Goal: Register for event/course

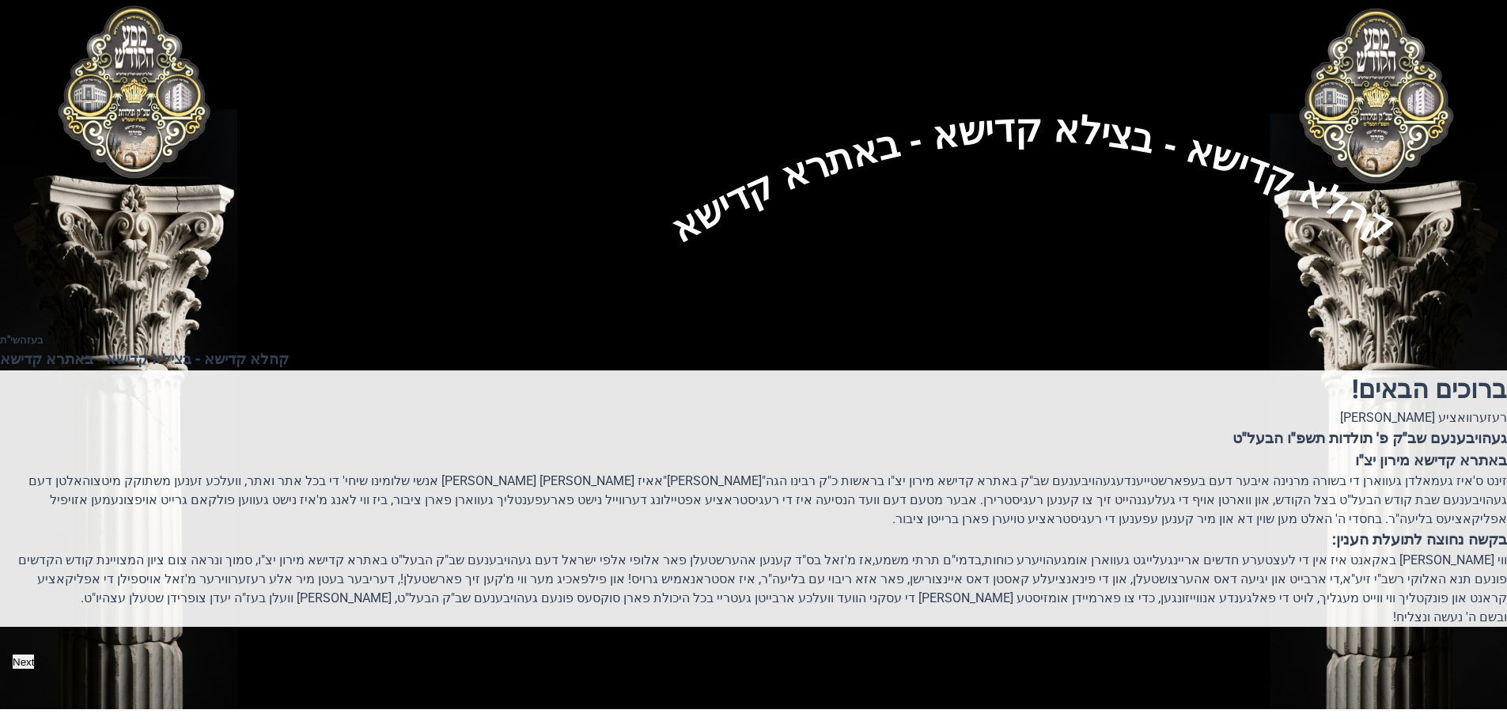
scroll to position [195, 0]
click at [35, 654] on button "Next" at bounding box center [23, 661] width 23 height 15
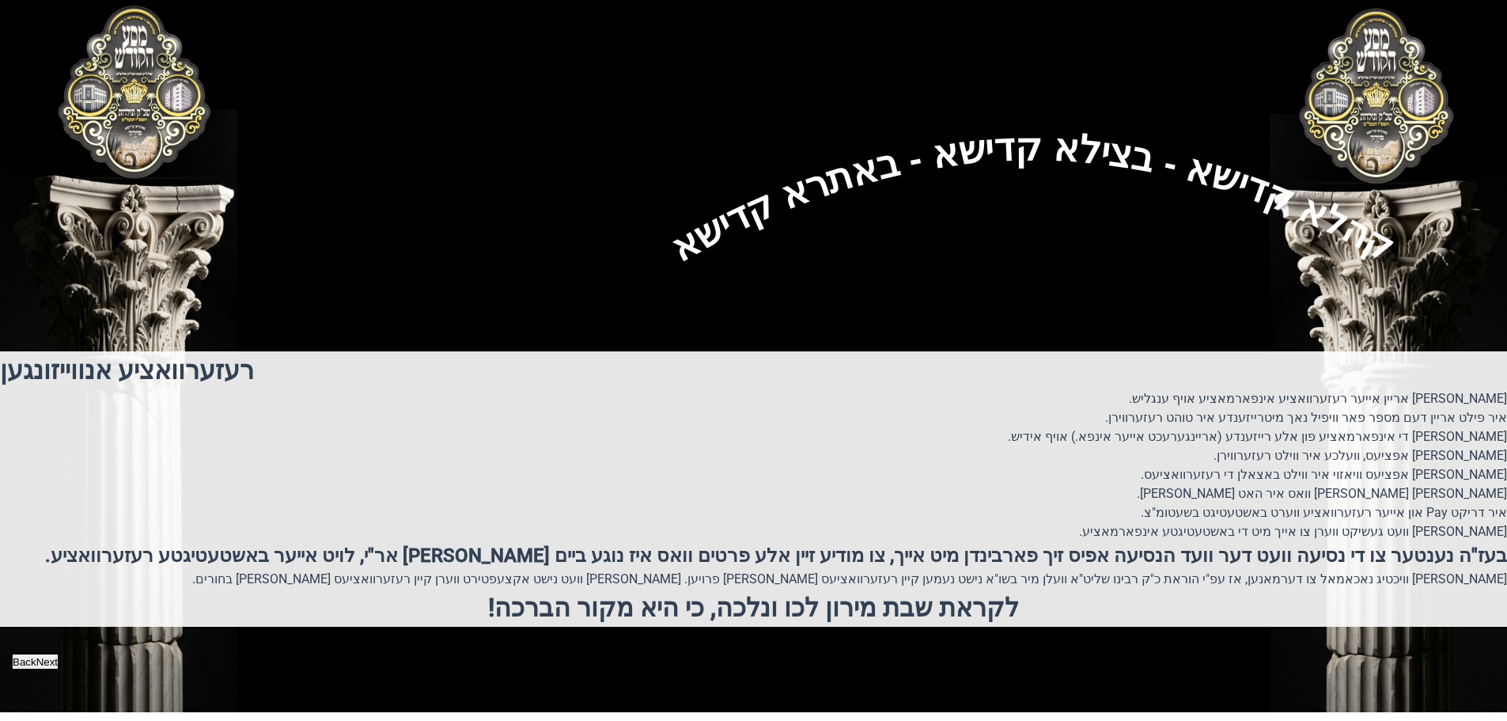
scroll to position [0, 0]
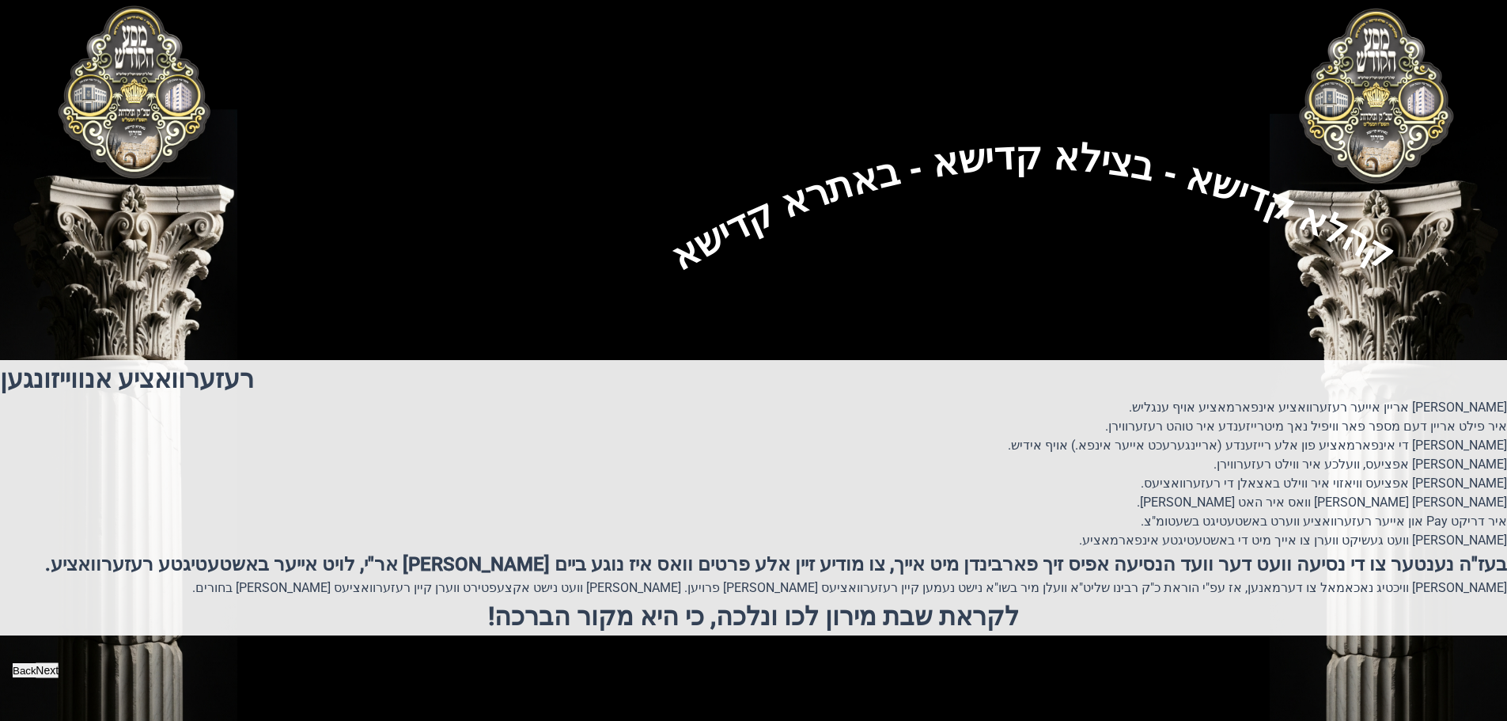
click at [59, 678] on button "Next" at bounding box center [47, 670] width 23 height 15
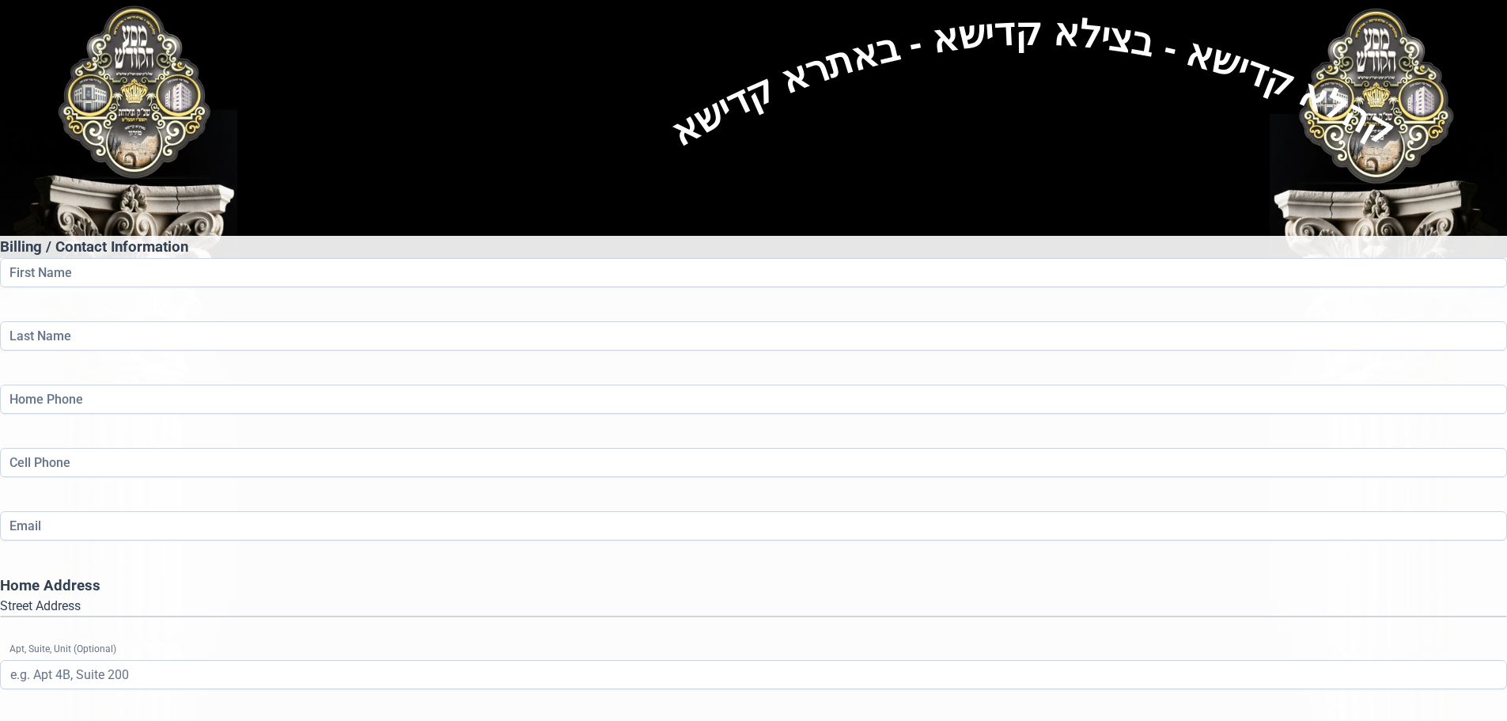
scroll to position [259, 0]
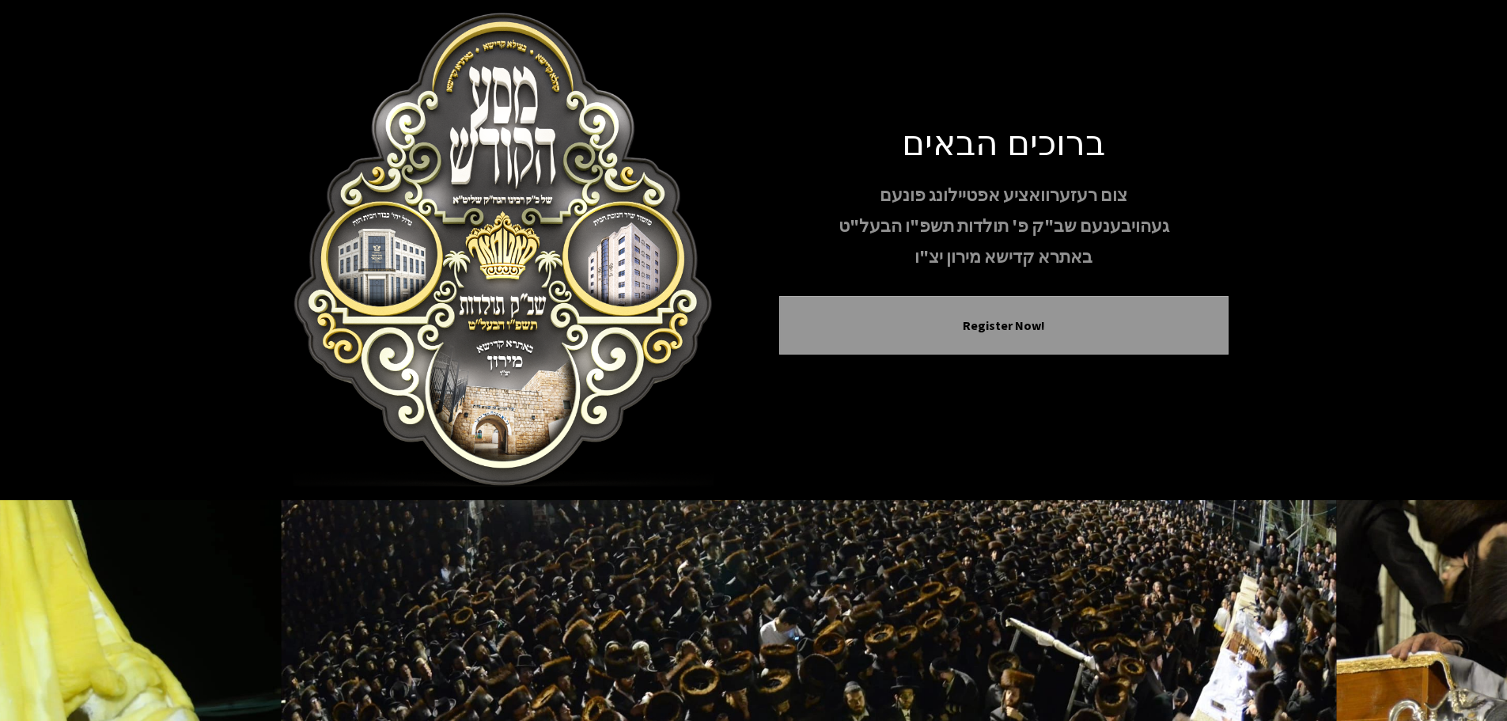
drag, startPoint x: 389, startPoint y: 256, endPoint x: 411, endPoint y: 215, distance: 46.0
click at [411, 215] on img at bounding box center [503, 250] width 449 height 475
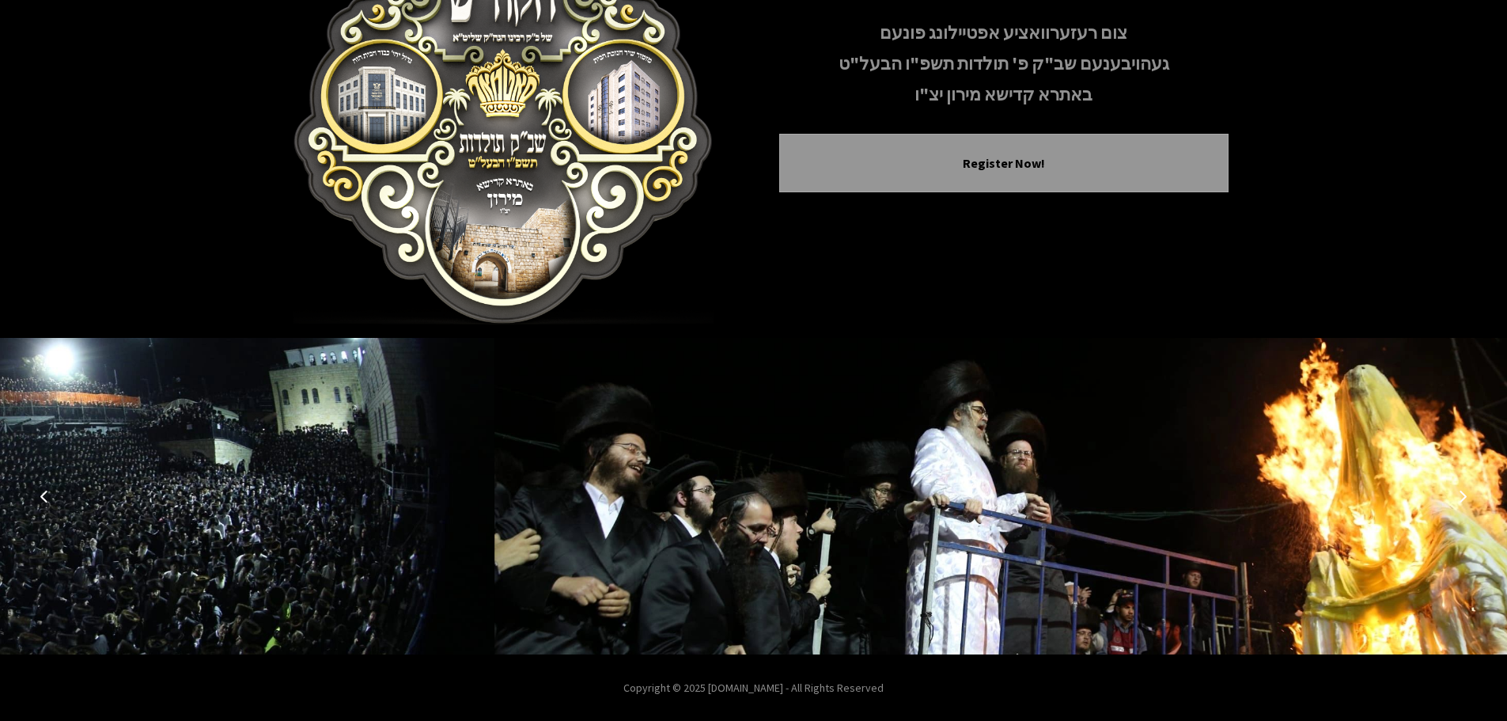
scroll to position [163, 0]
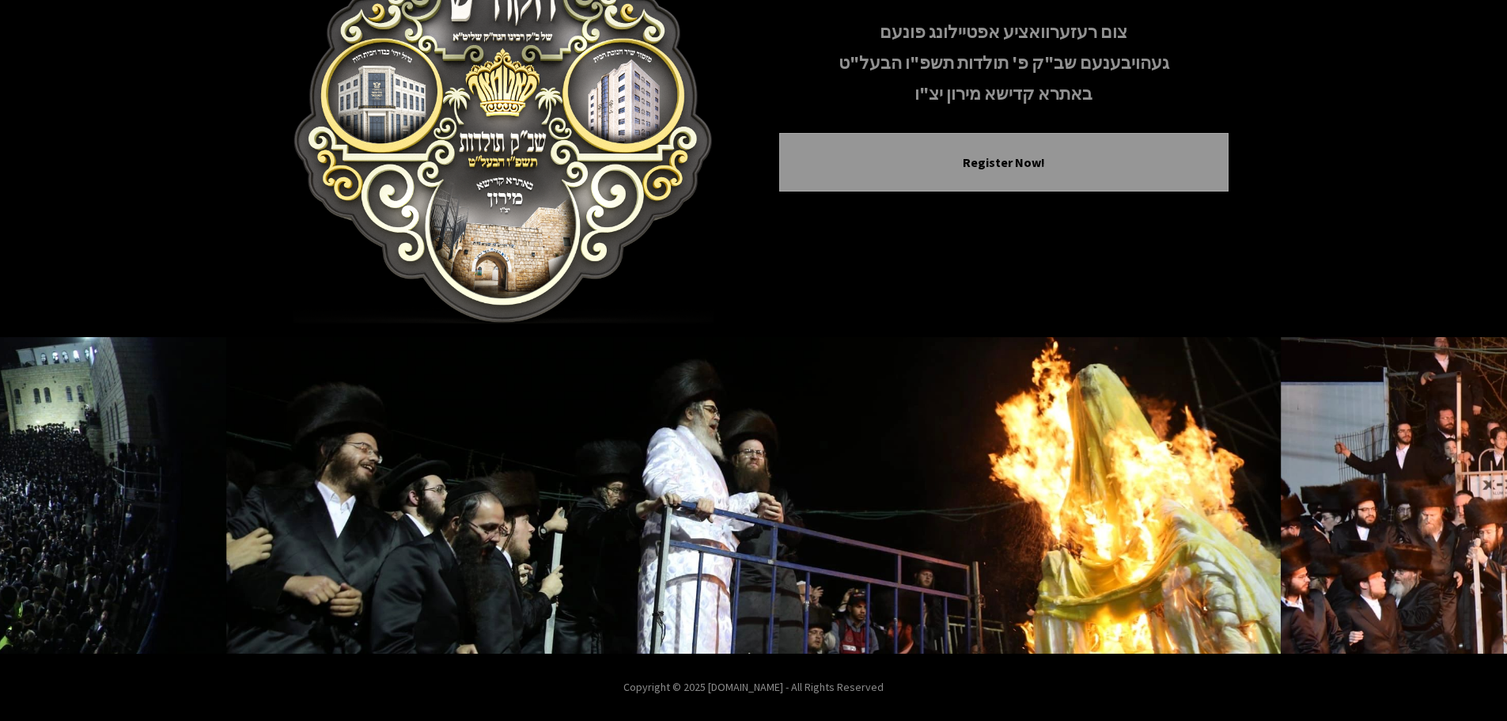
click at [846, 687] on p "Copyright © 2025 [DOMAIN_NAME] - All Rights Reserved" at bounding box center [753, 687] width 1507 height 17
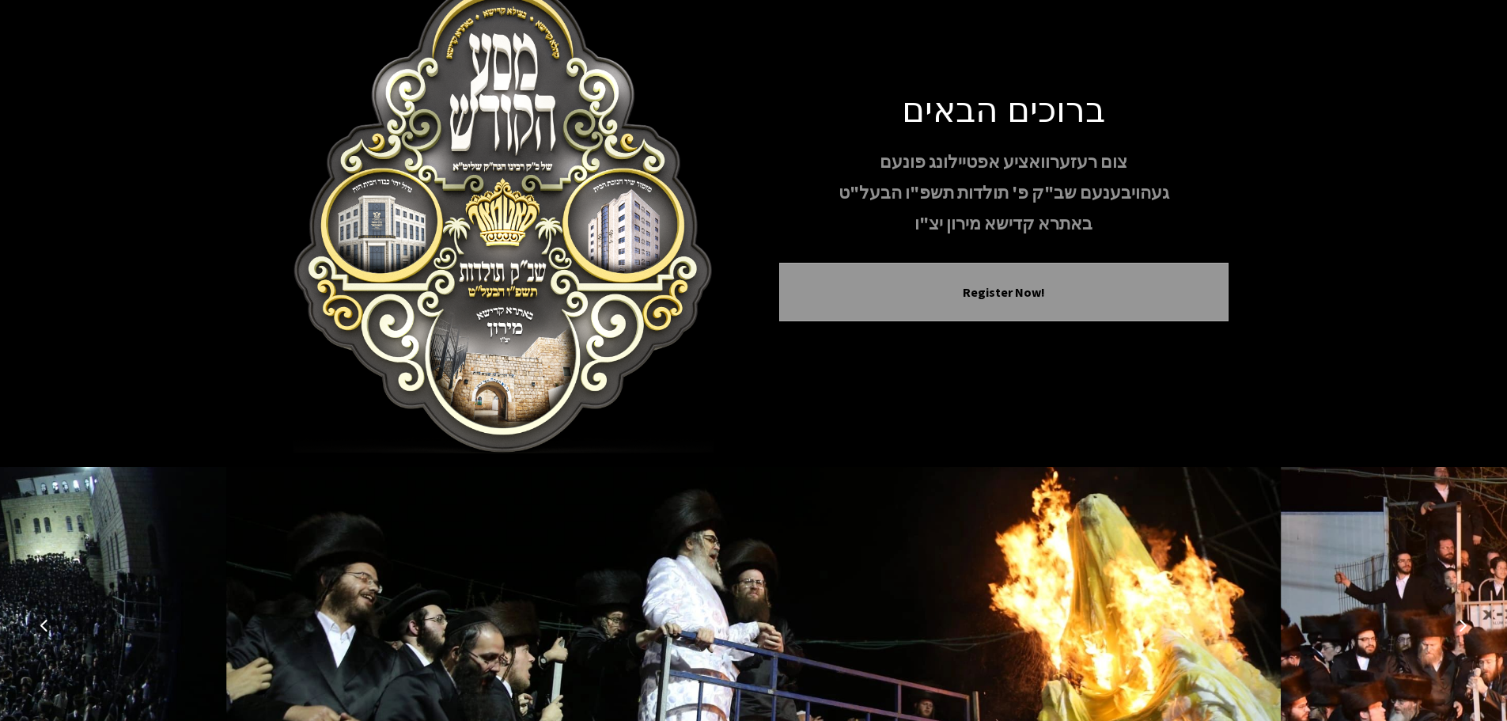
scroll to position [0, 0]
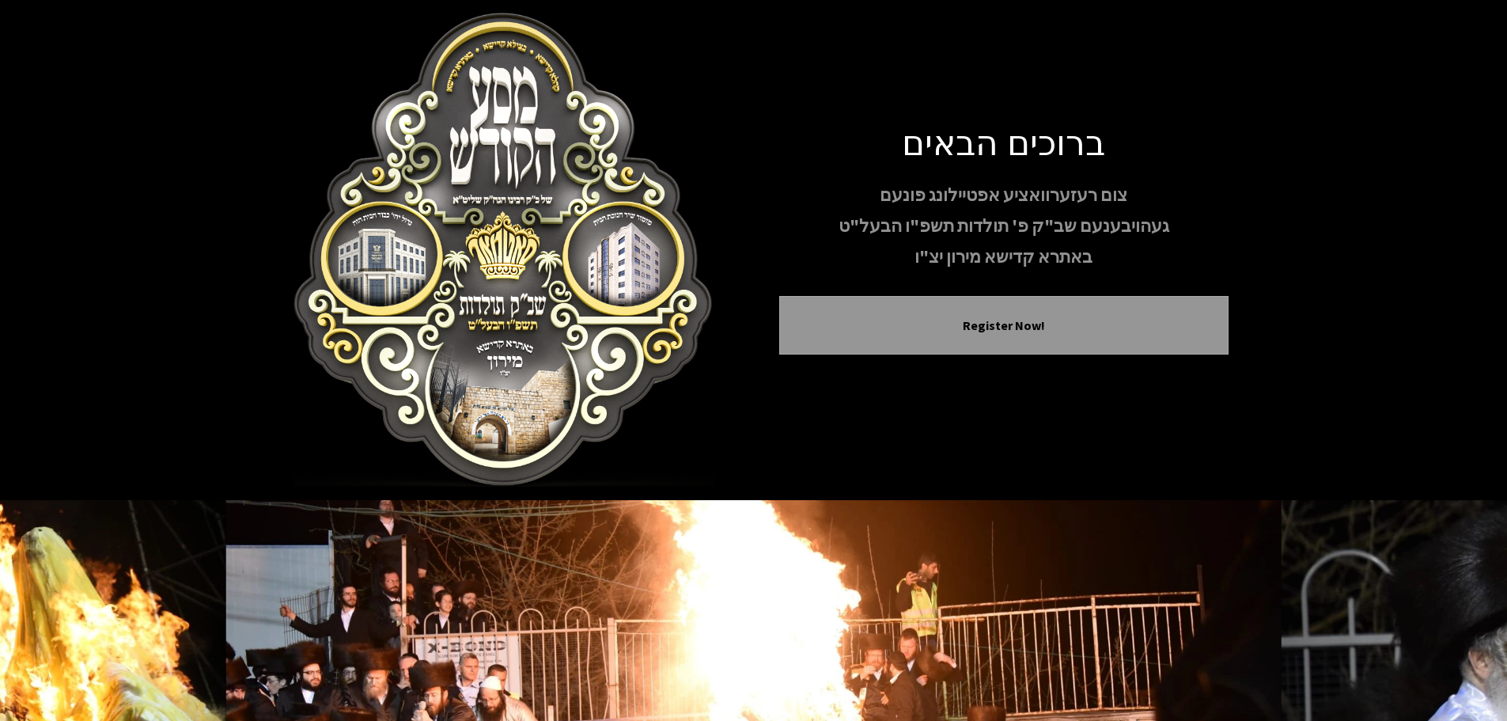
drag, startPoint x: 914, startPoint y: 140, endPoint x: 1088, endPoint y: 263, distance: 212.2
click at [1088, 263] on div "ברוכים הבאים צום רעזערוואציע אפטיילונג פונעם געהויבענעם שב"ק פ' תולדות תשפ"ו הב…" at bounding box center [1003, 249] width 449 height 259
click at [1103, 259] on p "באתרא קדישא מירון יצ"ו" at bounding box center [1003, 257] width 449 height 28
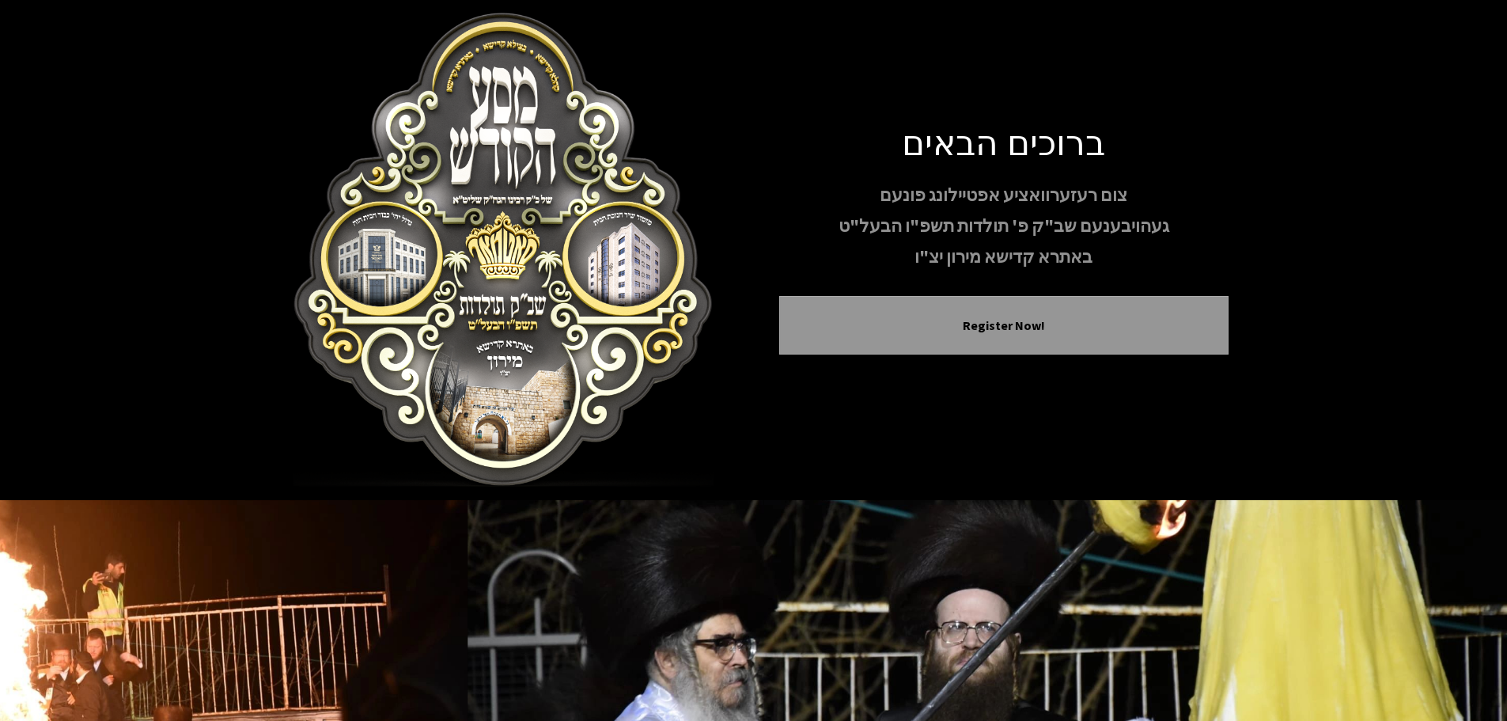
drag, startPoint x: 1066, startPoint y: 252, endPoint x: 825, endPoint y: 110, distance: 279.5
click at [825, 110] on div "ברוכים הבאים צום רעזערוואציע אפטיילונג פונעם געהויבענעם שב"ק פ' תולדות תשפ"ו הב…" at bounding box center [753, 250] width 949 height 475
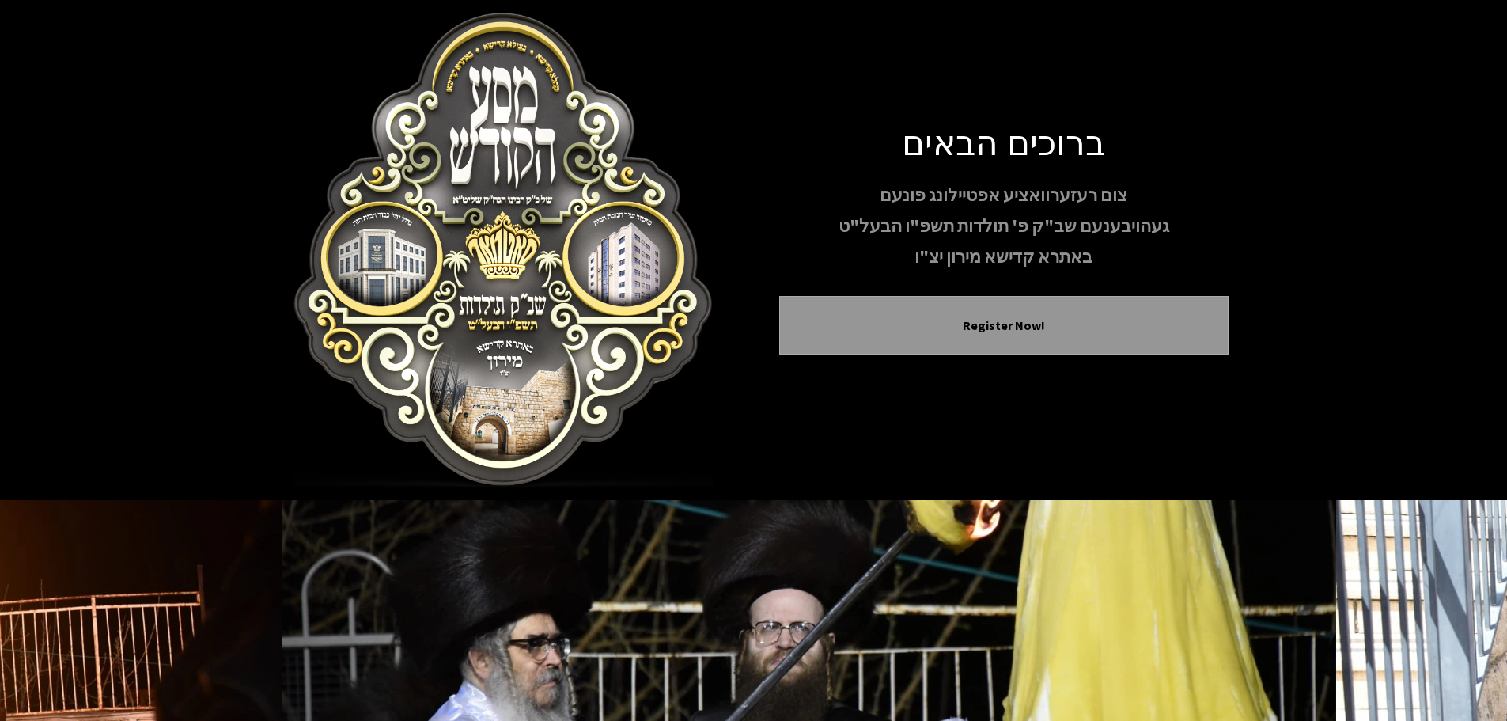
click at [861, 150] on h1 "ברוכים הבאים" at bounding box center [1003, 141] width 449 height 42
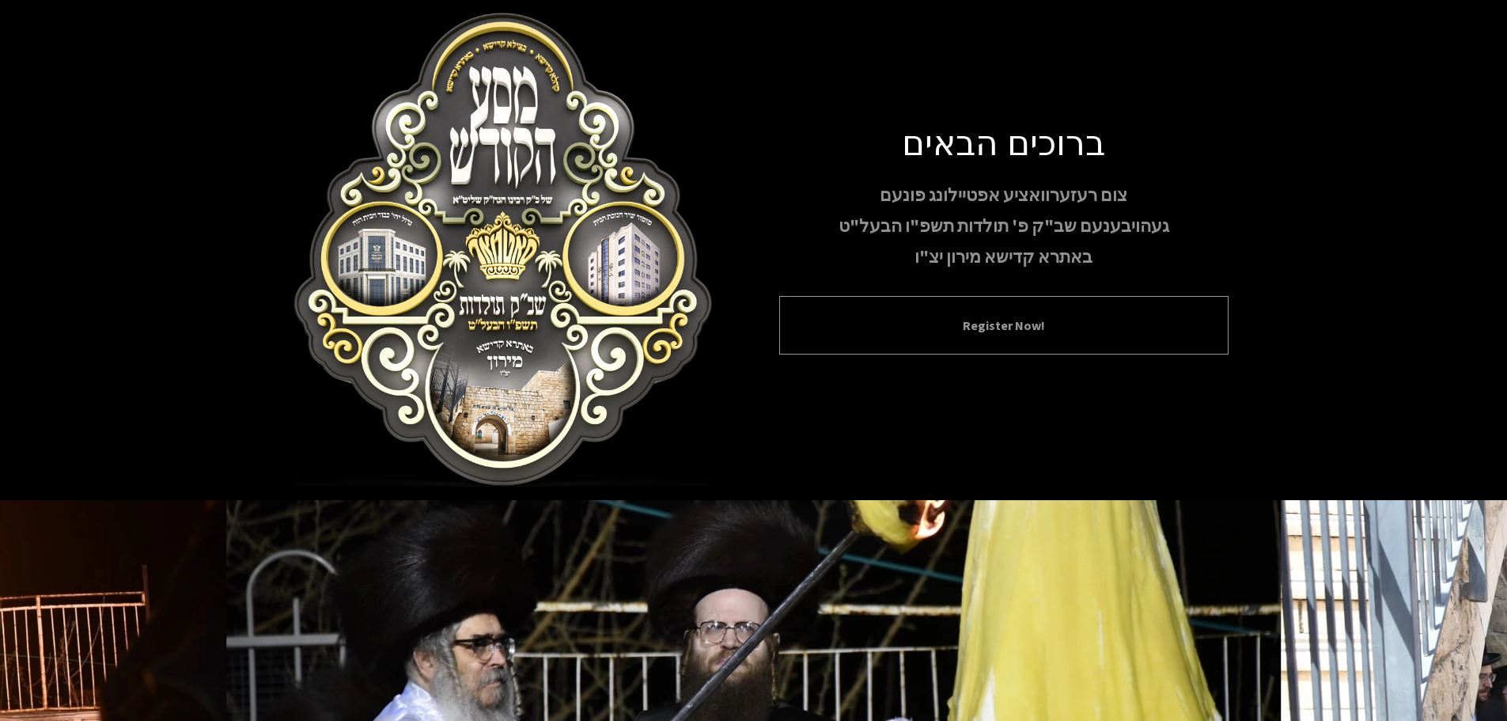
click at [1052, 320] on button "Register Now!" at bounding box center [1004, 325] width 410 height 19
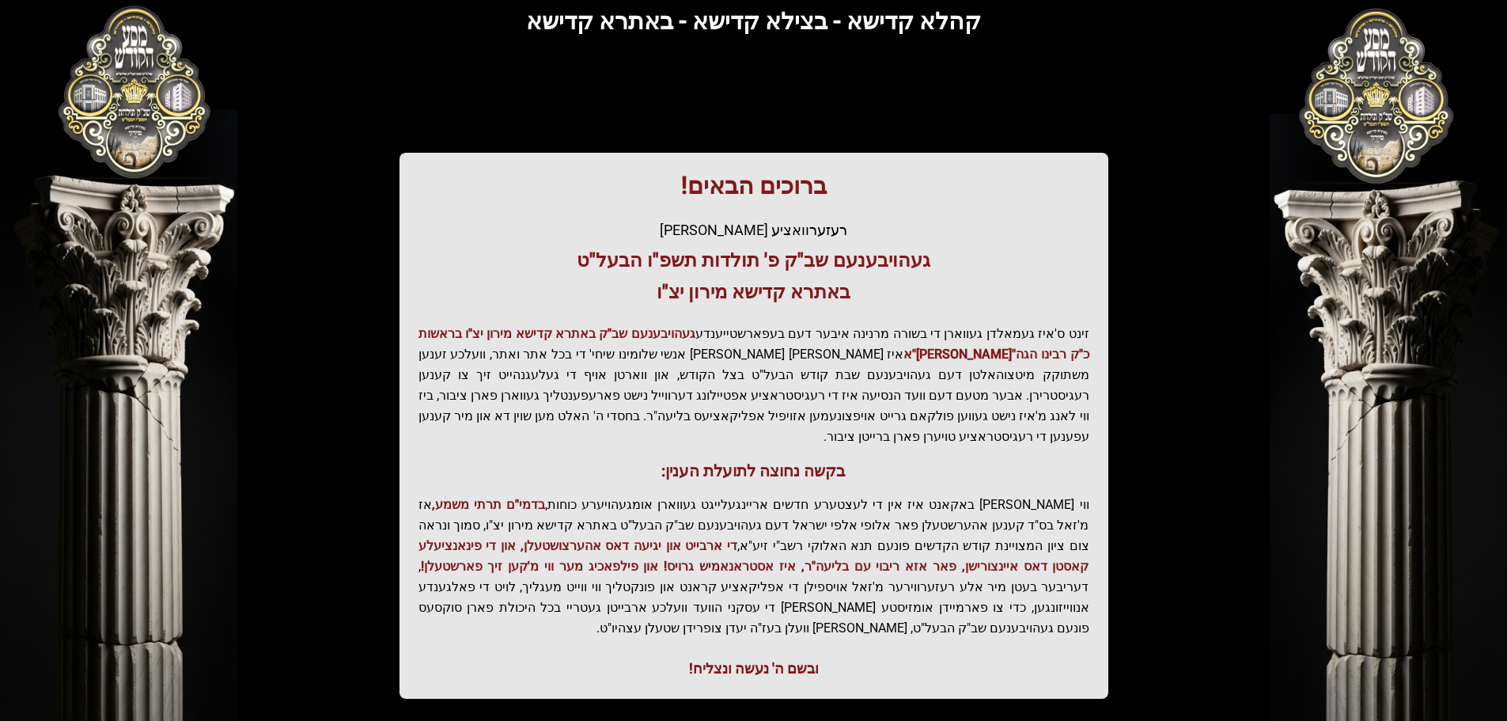
scroll to position [195, 0]
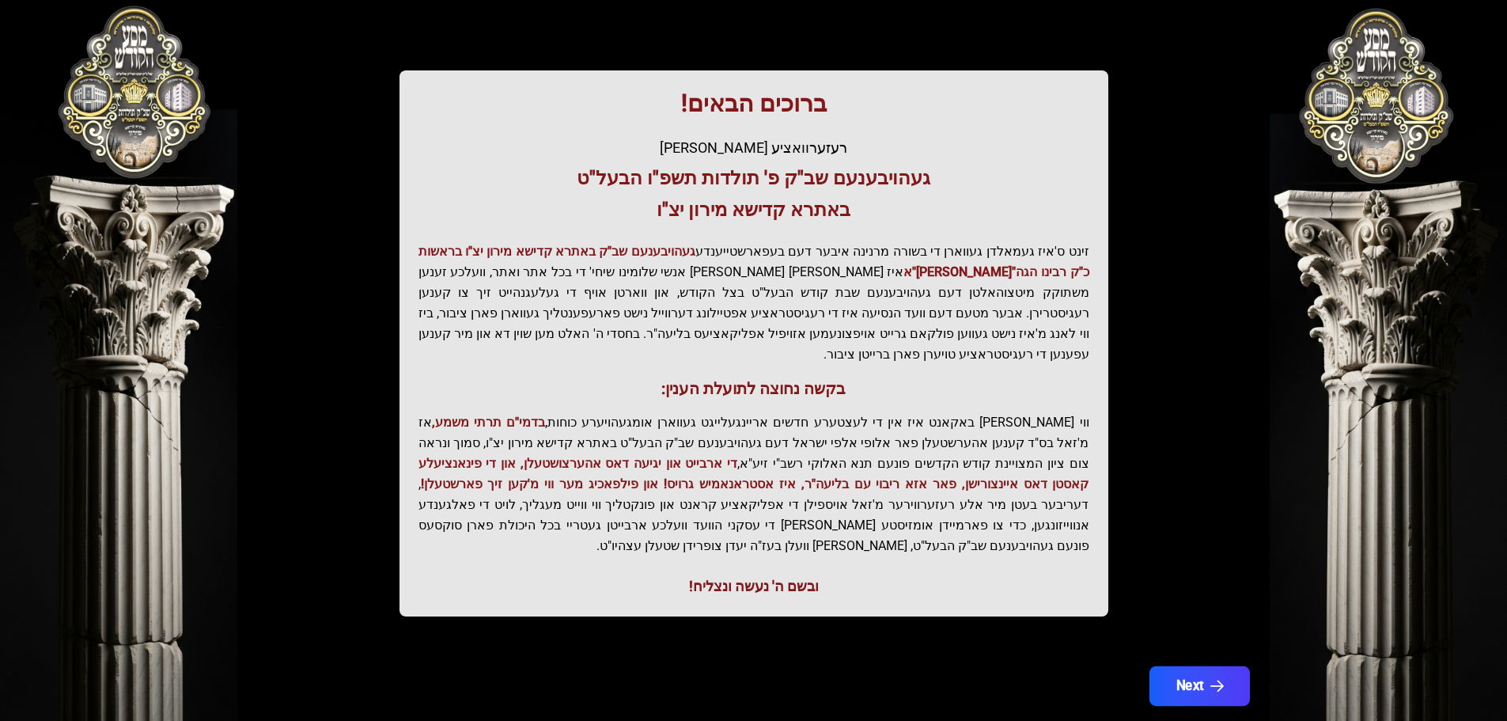
click at [1197, 666] on button "Next" at bounding box center [1199, 686] width 100 height 40
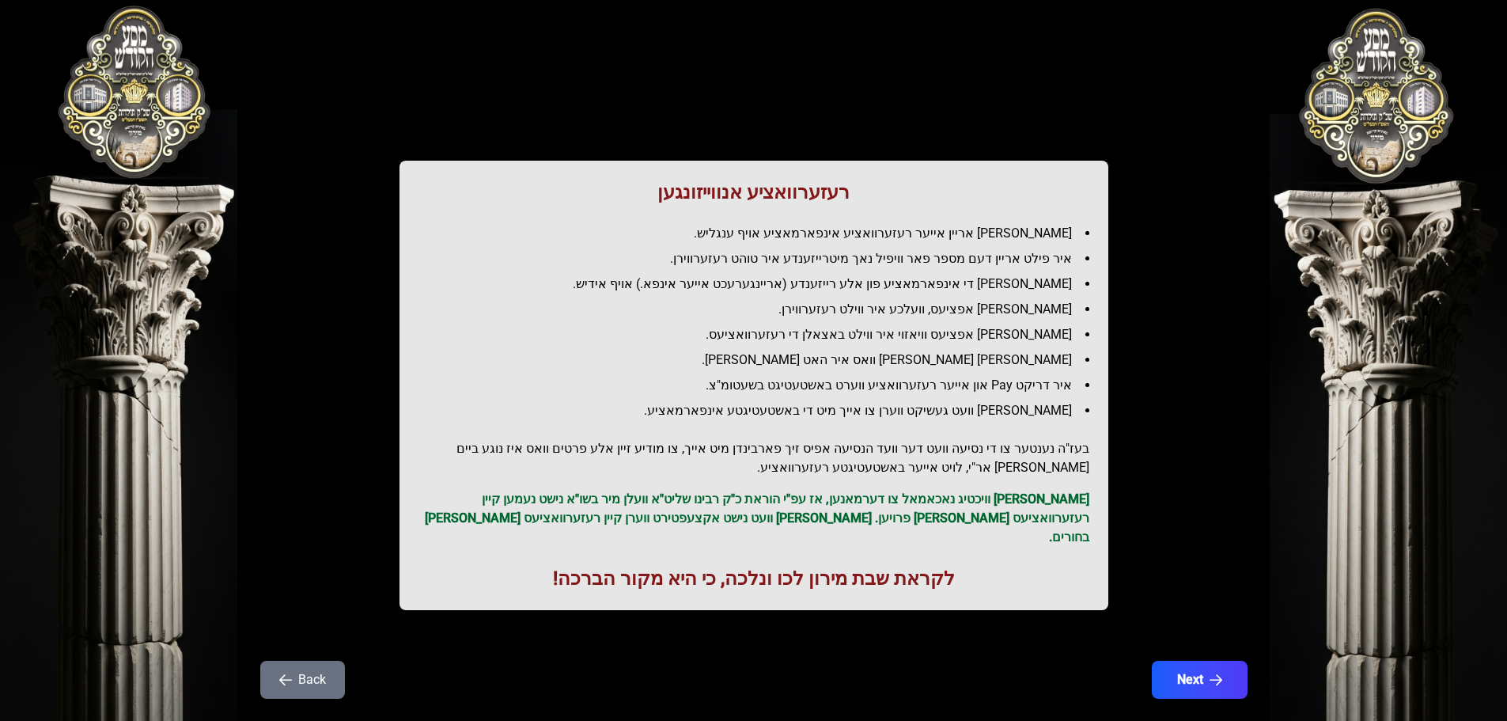
scroll to position [45, 0]
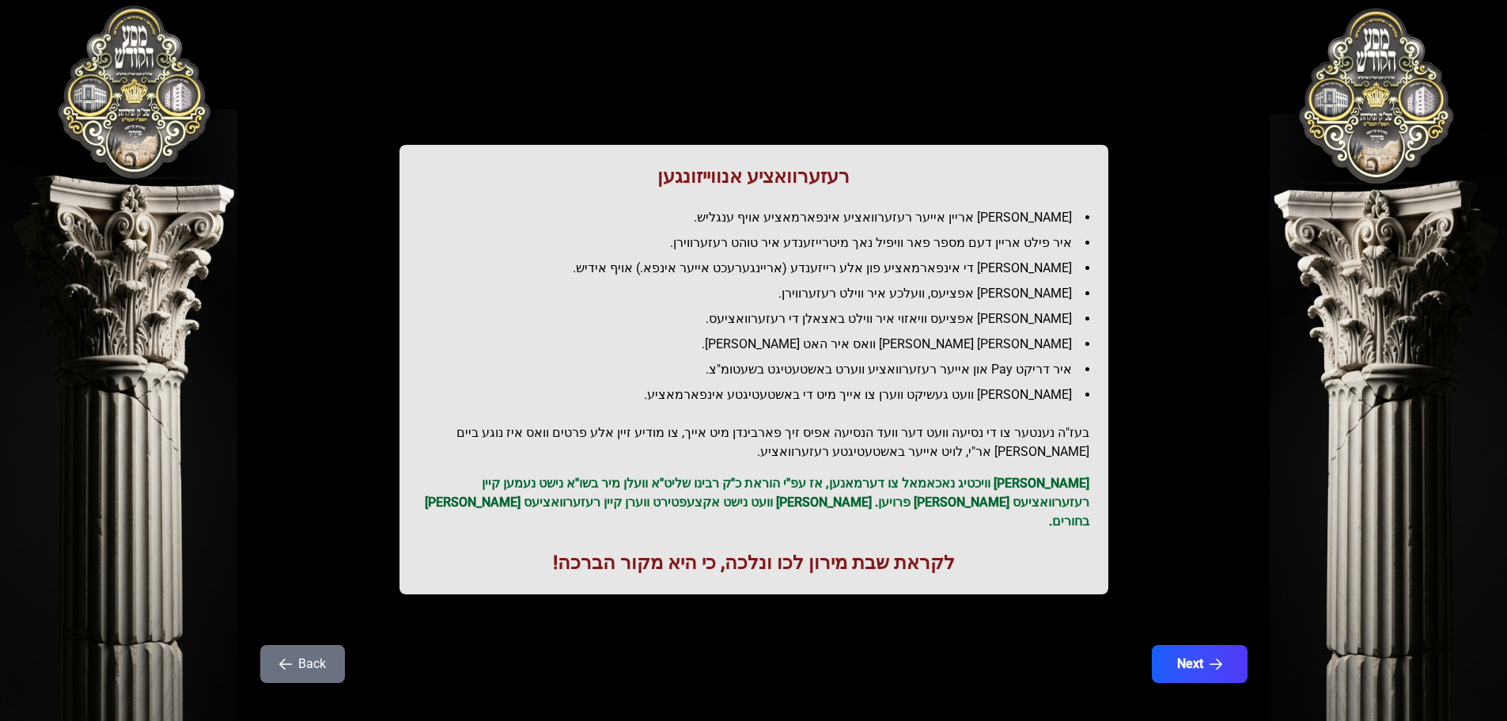
click at [331, 645] on button "Back" at bounding box center [302, 664] width 85 height 38
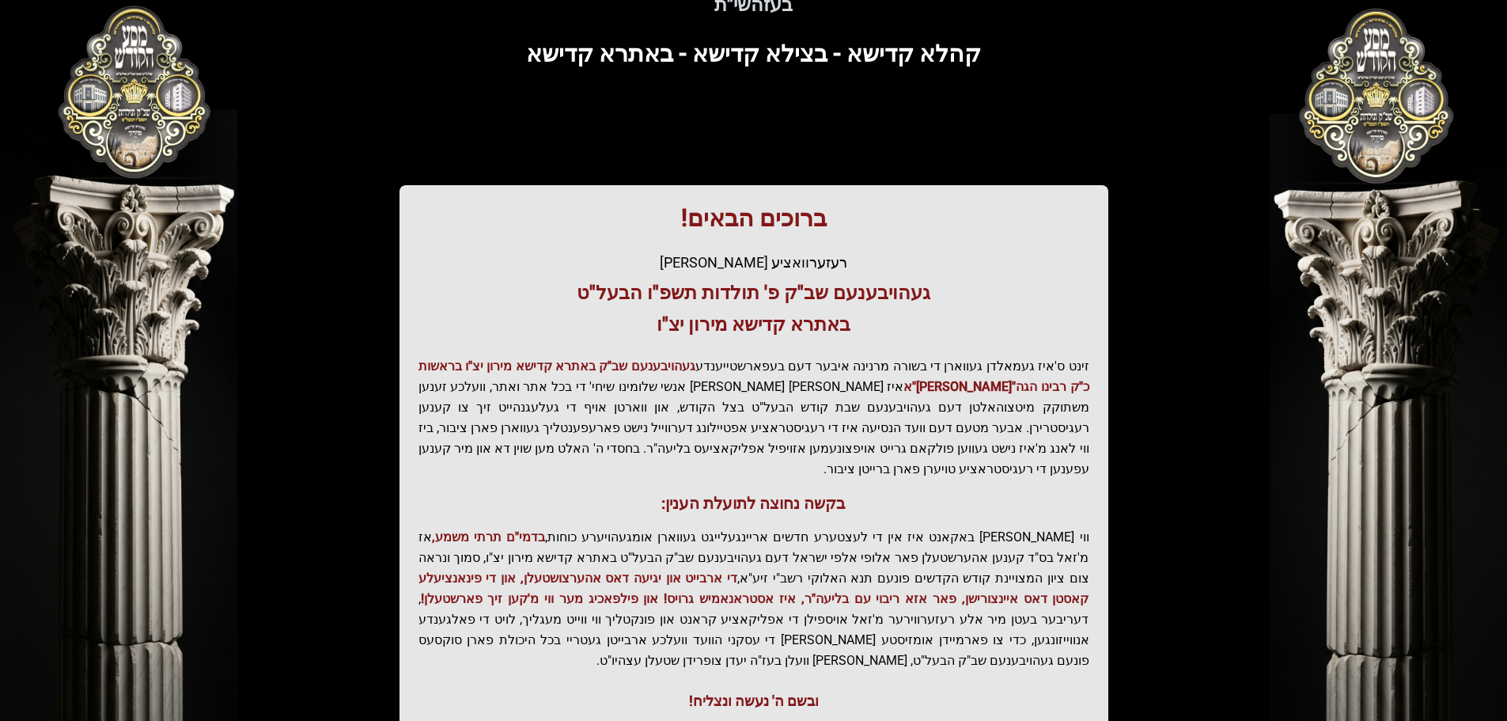
scroll to position [195, 0]
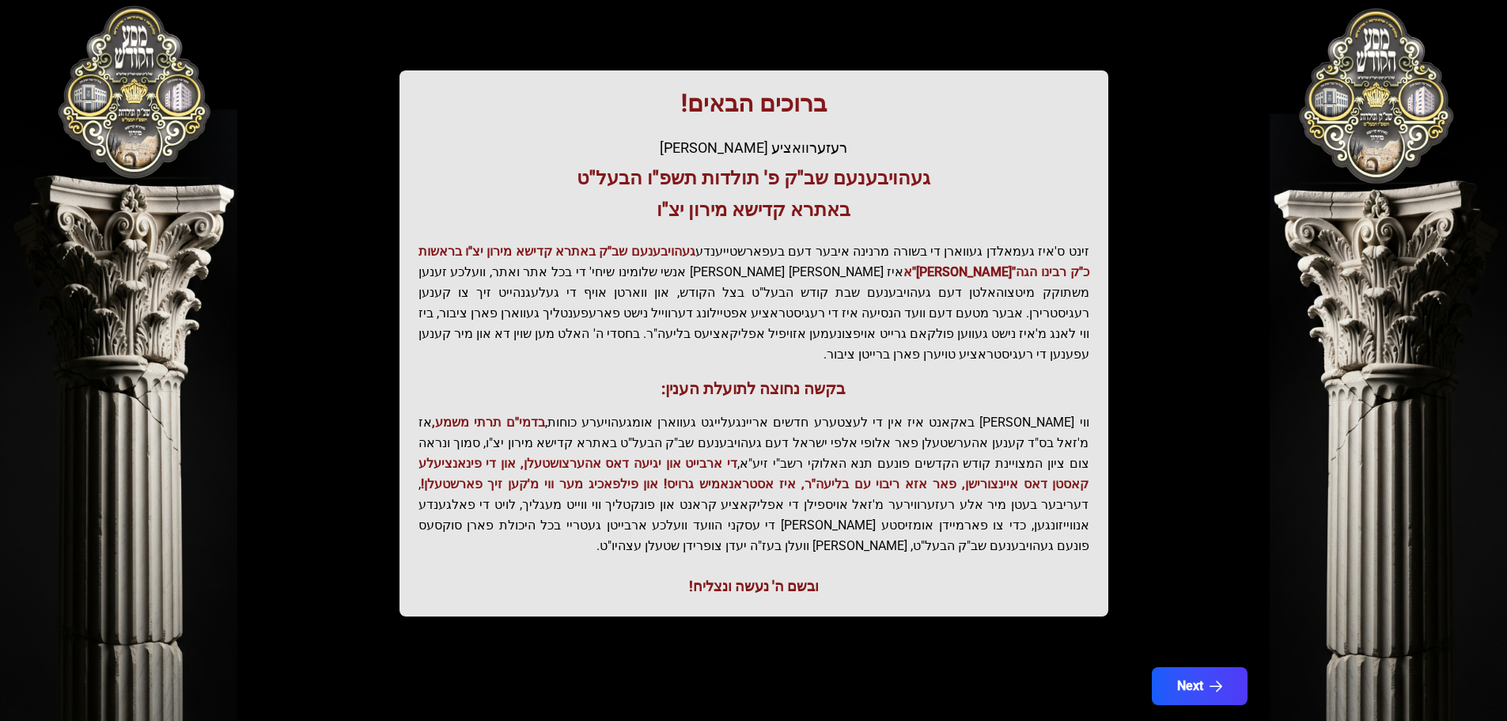
drag, startPoint x: 94, startPoint y: 118, endPoint x: 229, endPoint y: 51, distance: 151.1
click at [229, 51] on div "בעזהשי"ת 0 1 2 3 4 5 6 בעזהשי"ת קהלא קדישא - בצילא קדישא - באתרא קדישא ברוכים ה…" at bounding box center [753, 283] width 1507 height 957
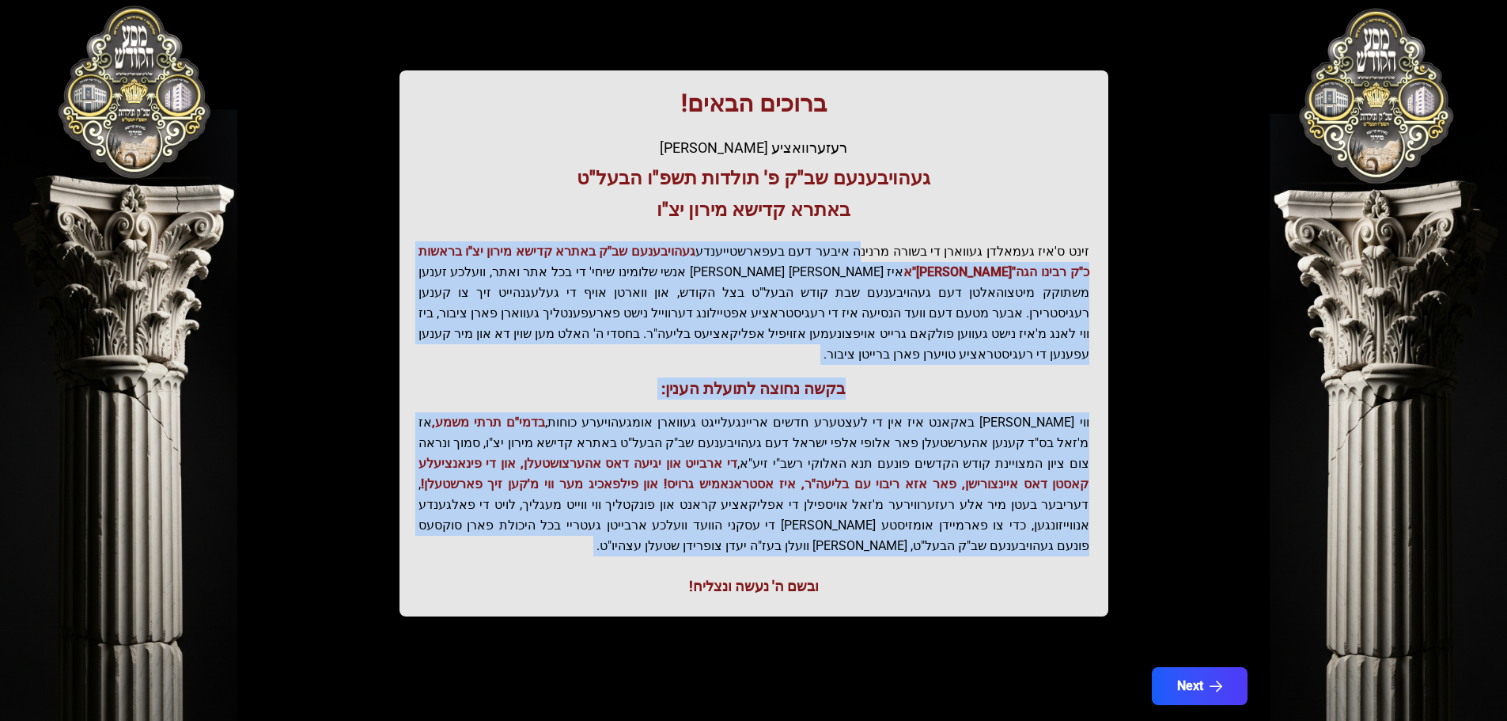
drag, startPoint x: 897, startPoint y: 504, endPoint x: 870, endPoint y: 243, distance: 262.4
click at [870, 243] on div "ברוכים הבאים! רעזערוואציע אפטיילונג פונעם געהויבענעם שב"ק פ' תולדות תשפ"ו הבעל"…" at bounding box center [753, 343] width 709 height 546
click at [870, 241] on p "זינט ס'איז געמאלדן געווארן די בשורה מרנינה איבער דעם בעפארשטייענדע געהויבענעם ש…" at bounding box center [753, 302] width 671 height 123
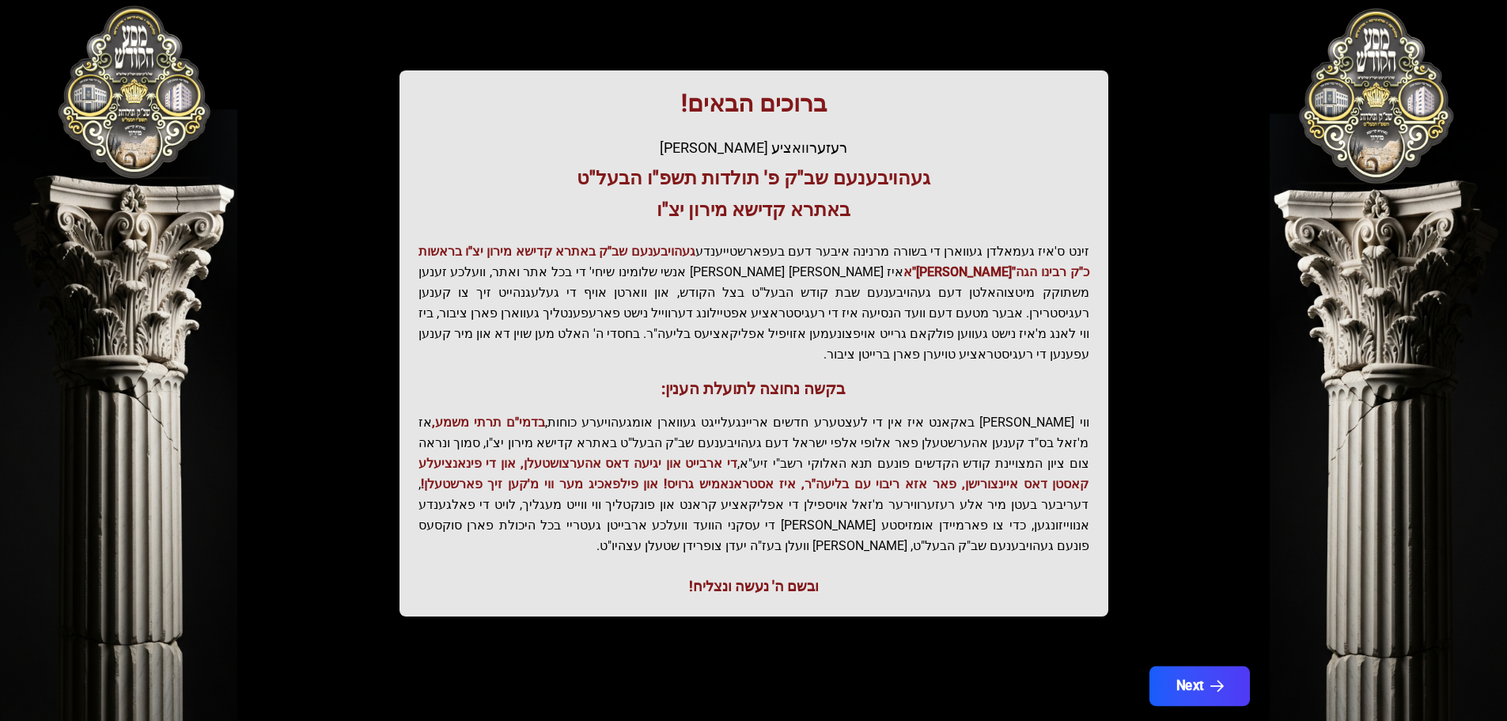
click at [1221, 680] on icon "button" at bounding box center [1216, 686] width 13 height 13
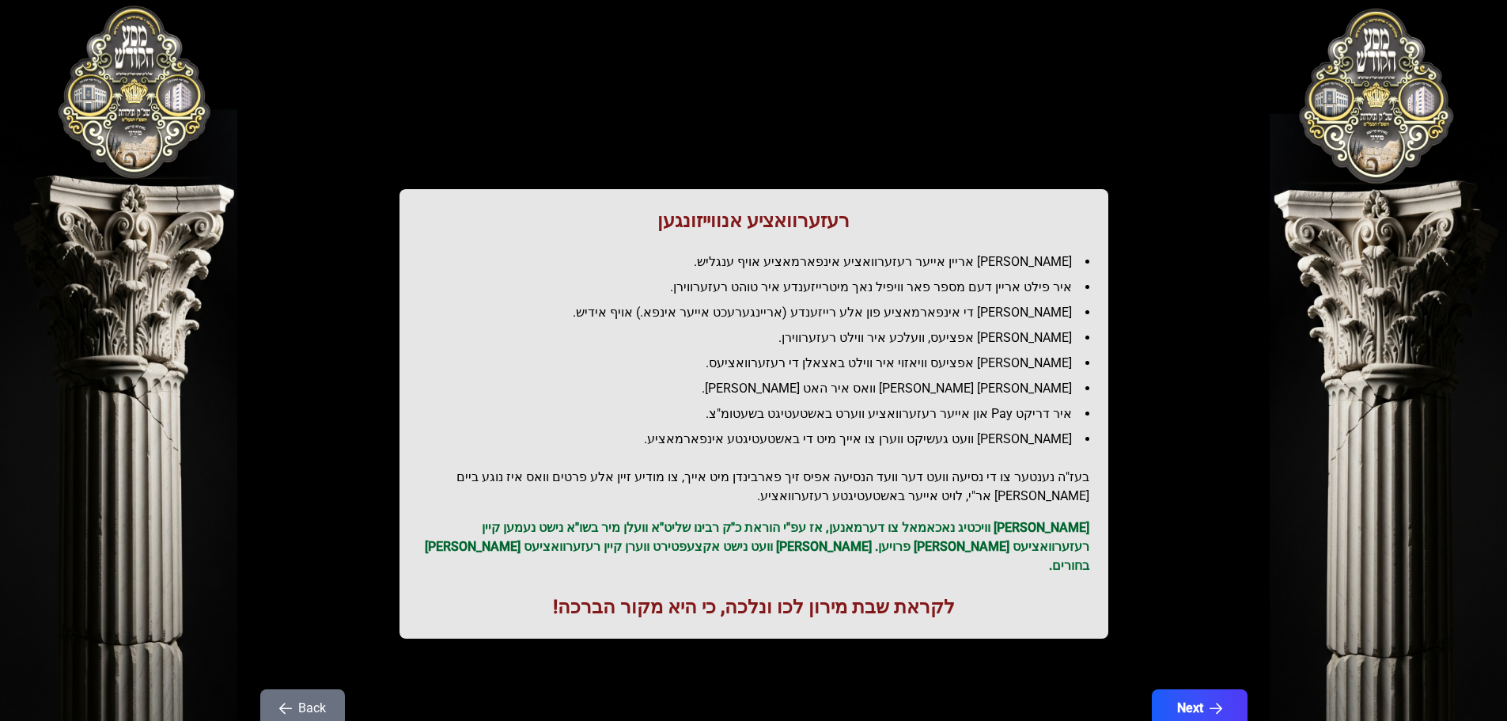
scroll to position [0, 0]
click at [326, 696] on button "Back" at bounding box center [302, 709] width 85 height 38
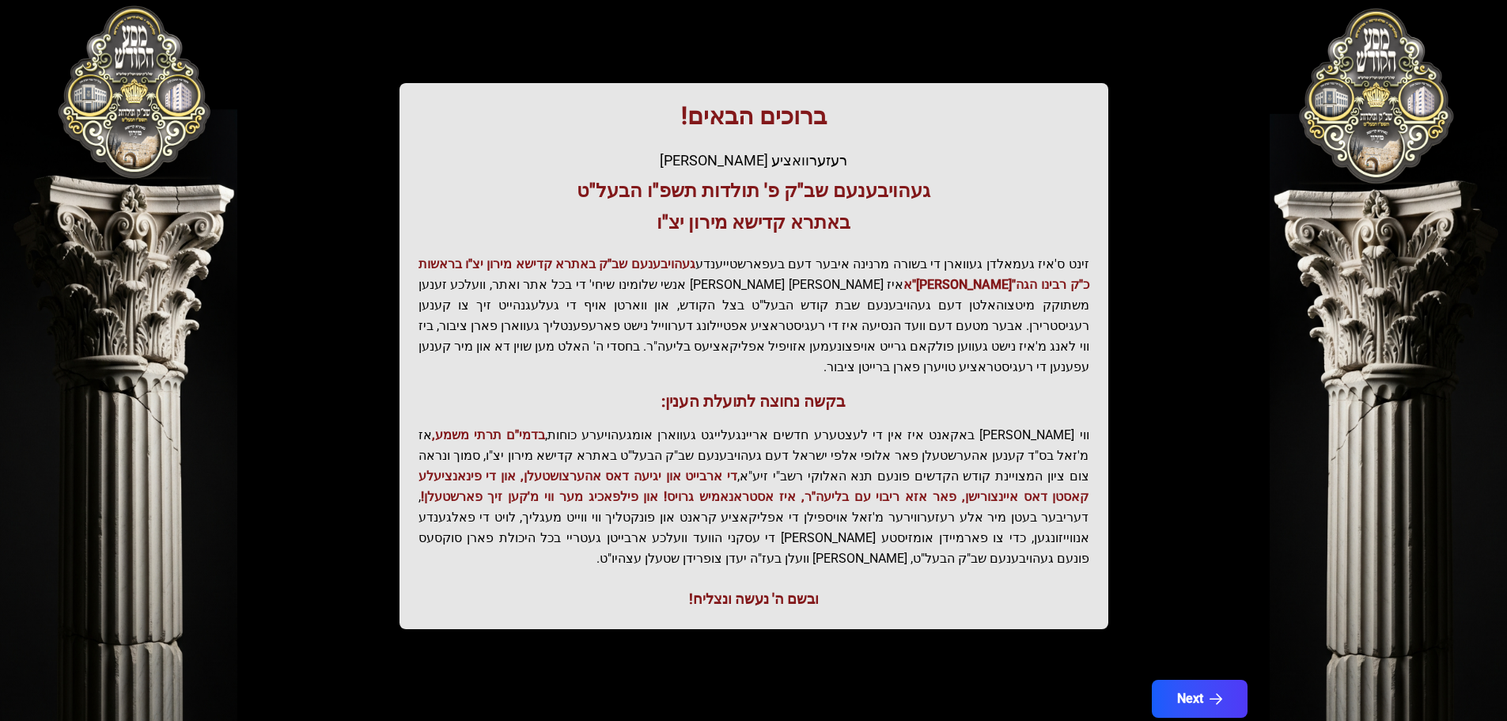
scroll to position [195, 0]
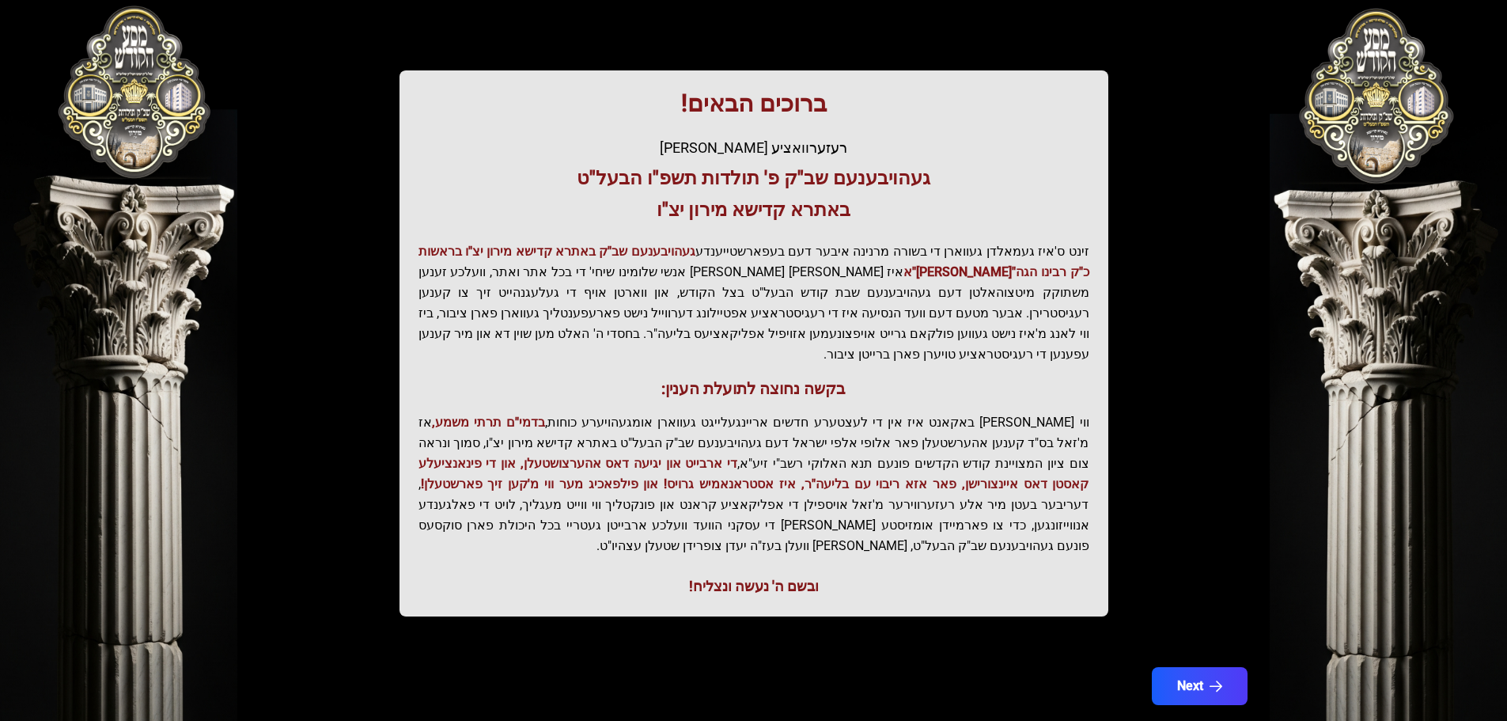
drag, startPoint x: 1363, startPoint y: 111, endPoint x: 1367, endPoint y: 70, distance: 40.5
click at [1367, 70] on div "בעזהשי"ת 0 1 2 3 4 5 6 בעזהשי"ת קהלא קדישא - בצילא קדישא - באתרא קדישא ברוכים ה…" at bounding box center [753, 283] width 1507 height 957
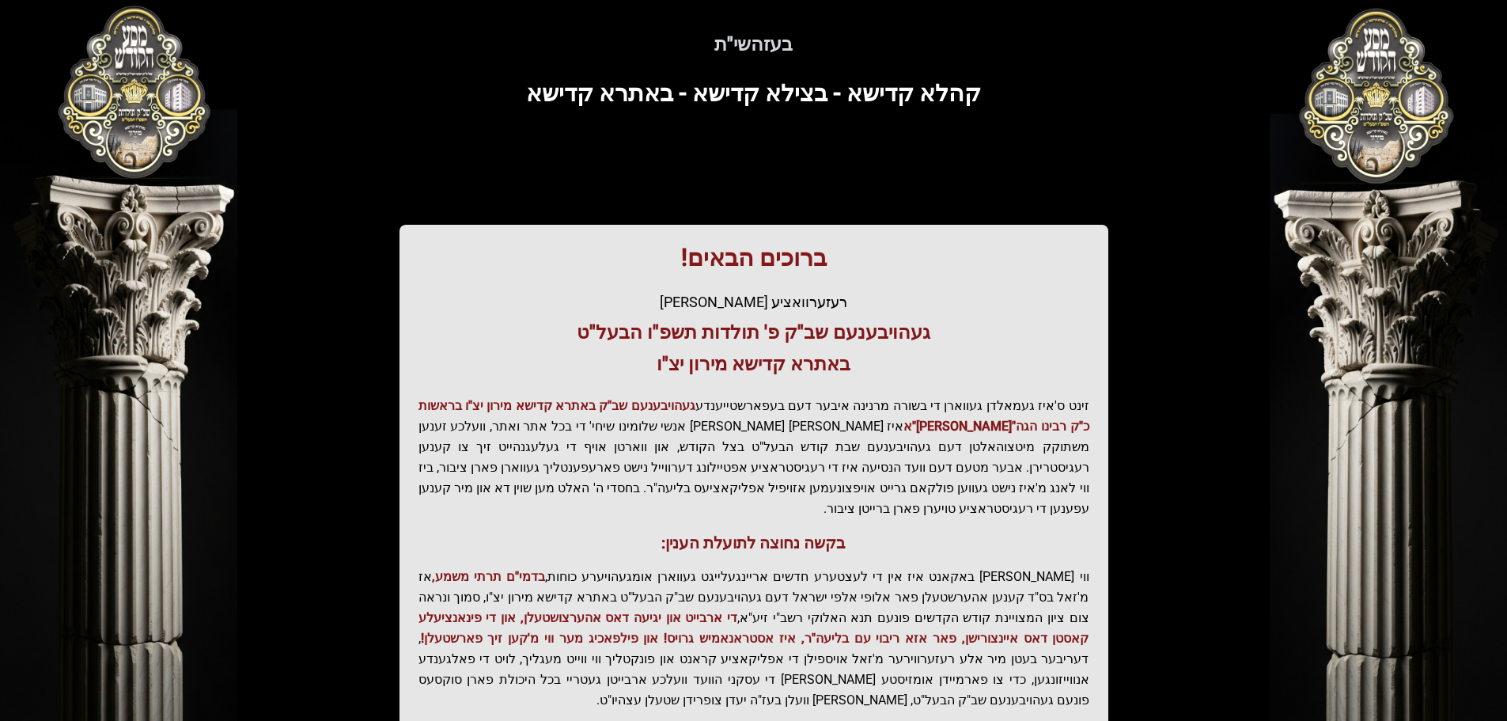
scroll to position [37, 0]
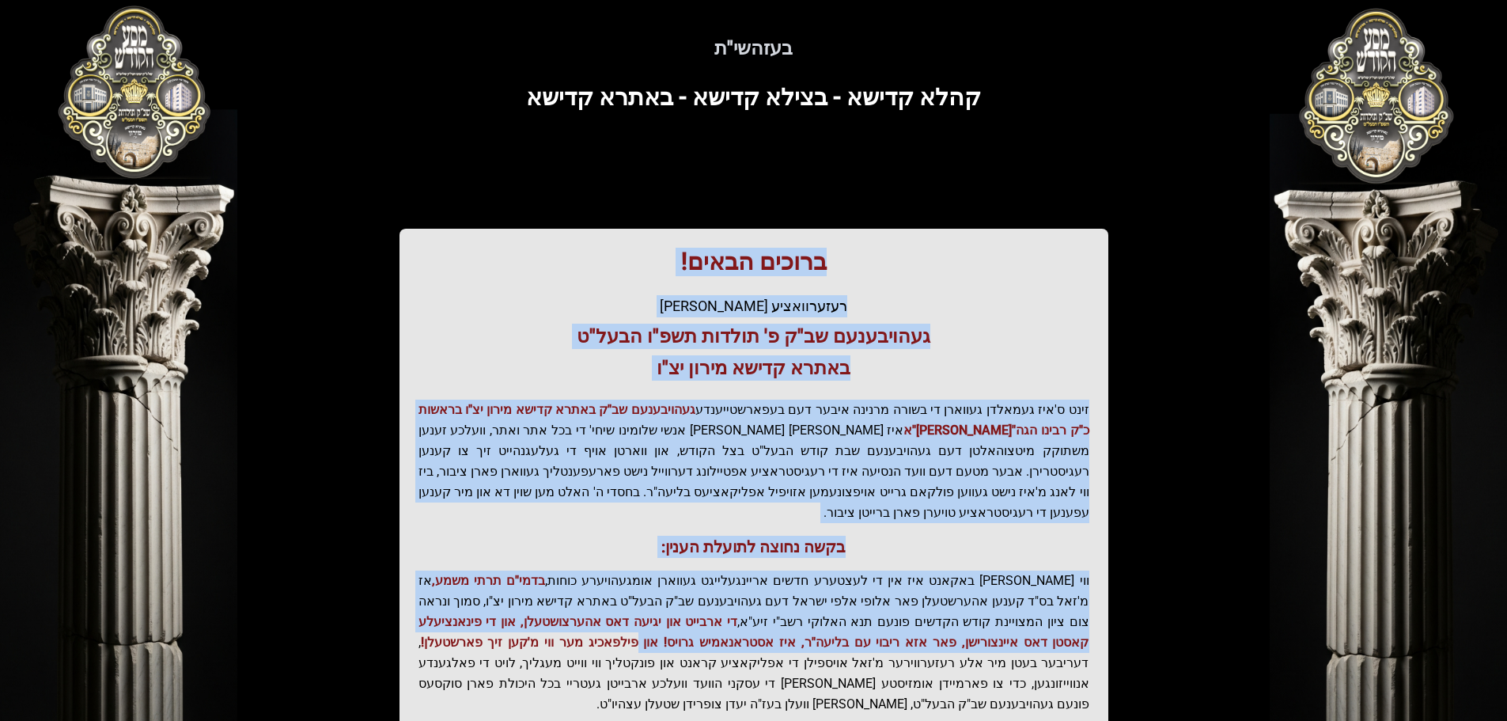
drag, startPoint x: 839, startPoint y: 305, endPoint x: 895, endPoint y: 612, distance: 312.0
click at [895, 612] on div "ברוכים הבאים! רעזערוואציע אפטיילונג פונעם געהויבענעם שב"ק פ' תולדות תשפ"ו הבעל"…" at bounding box center [753, 502] width 709 height 546
click at [886, 614] on span "די ארבייט און יגיעה דאס אהערצושטעלן, און די פינאנציעלע קאסטן דאס איינצורישן, פא…" at bounding box center [753, 632] width 671 height 36
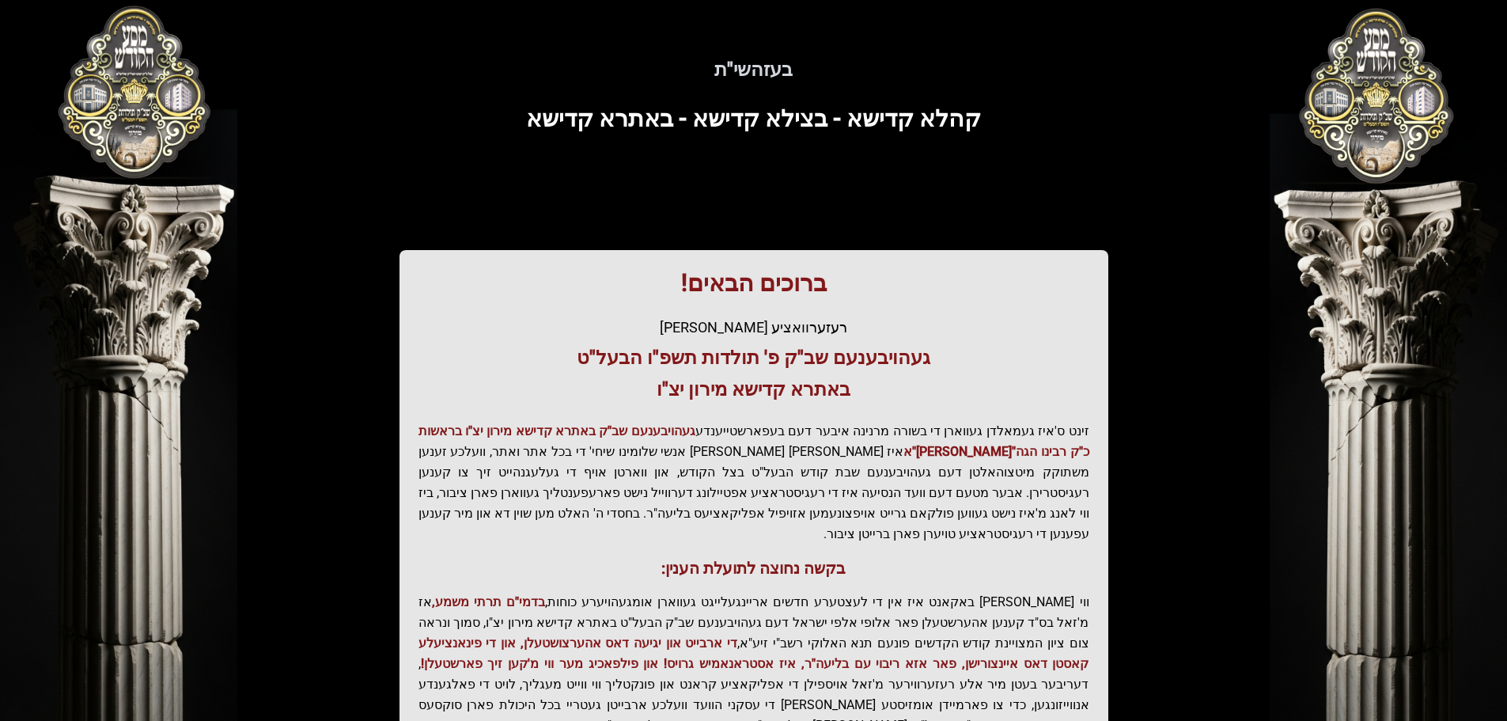
scroll to position [0, 0]
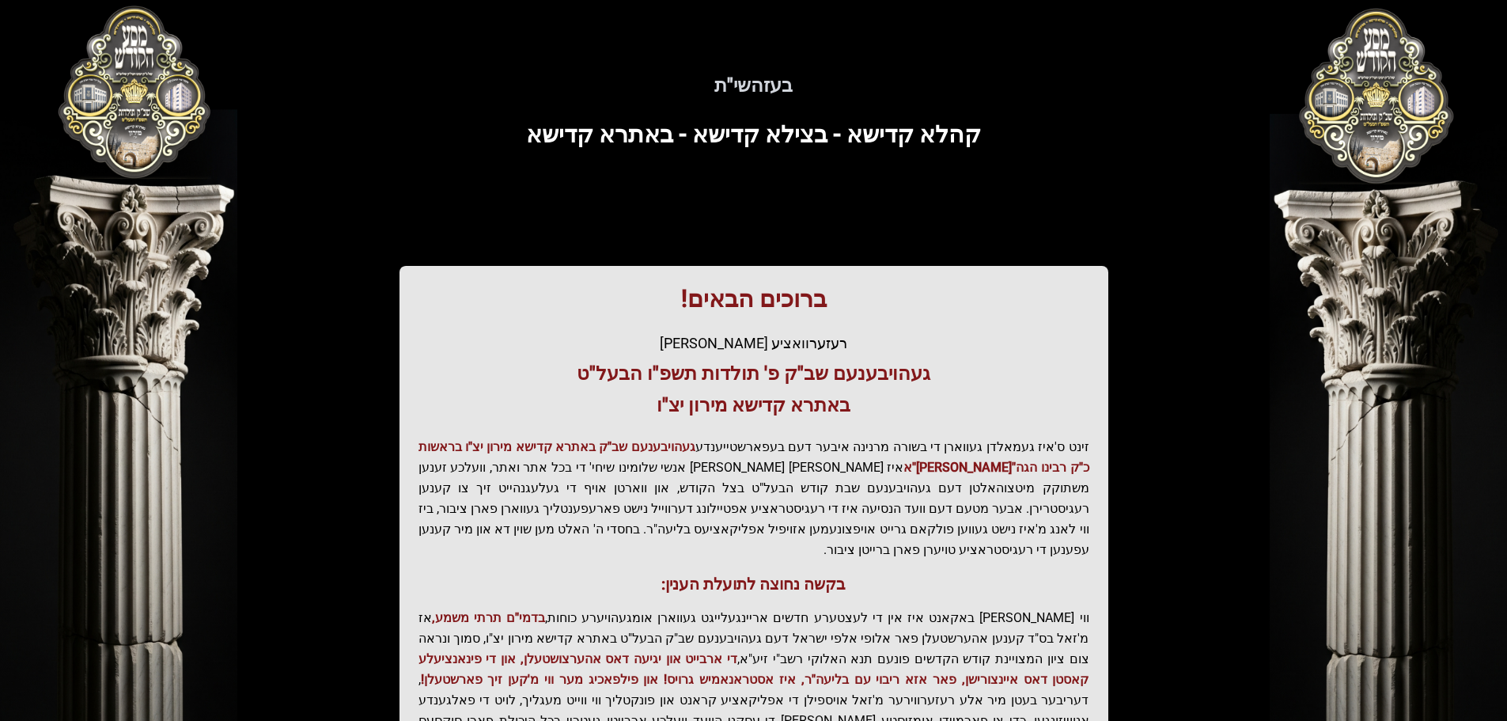
drag, startPoint x: 1361, startPoint y: 117, endPoint x: 685, endPoint y: 339, distance: 711.2
click at [685, 339] on div "רעזערוואציע [PERSON_NAME]" at bounding box center [753, 343] width 671 height 22
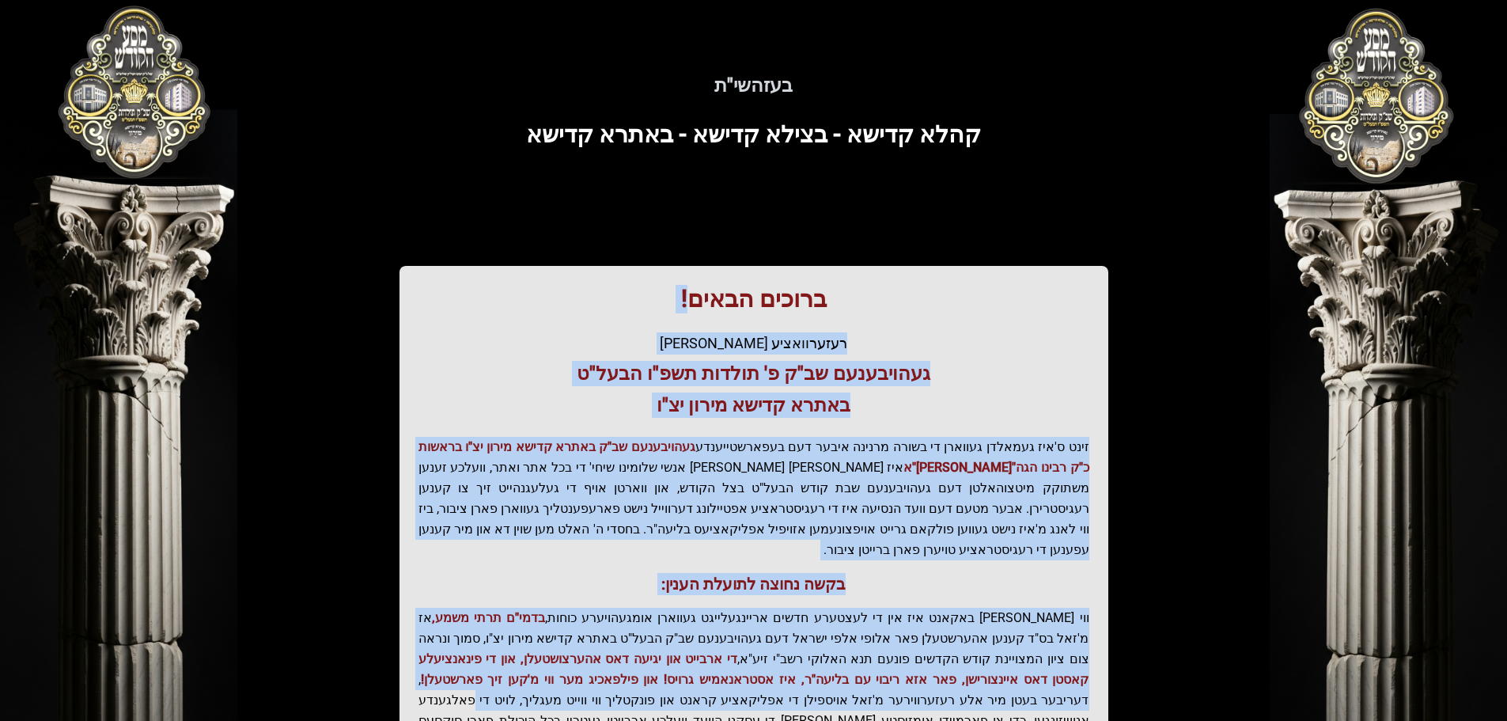
drag, startPoint x: 695, startPoint y: 297, endPoint x: 801, endPoint y: 681, distance: 398.8
click at [803, 681] on div "ברוכים הבאים! רעזערוואציע אפטיילונג פונעם געהויבענעם שב"ק פ' תולדות תשפ"ו הבעל"…" at bounding box center [753, 539] width 709 height 546
click at [801, 661] on span "די ארבייט און יגיעה דאס אהערצושטעלן, און די פינאנציעלע קאסטן דאס איינצורישן, פא…" at bounding box center [753, 669] width 671 height 36
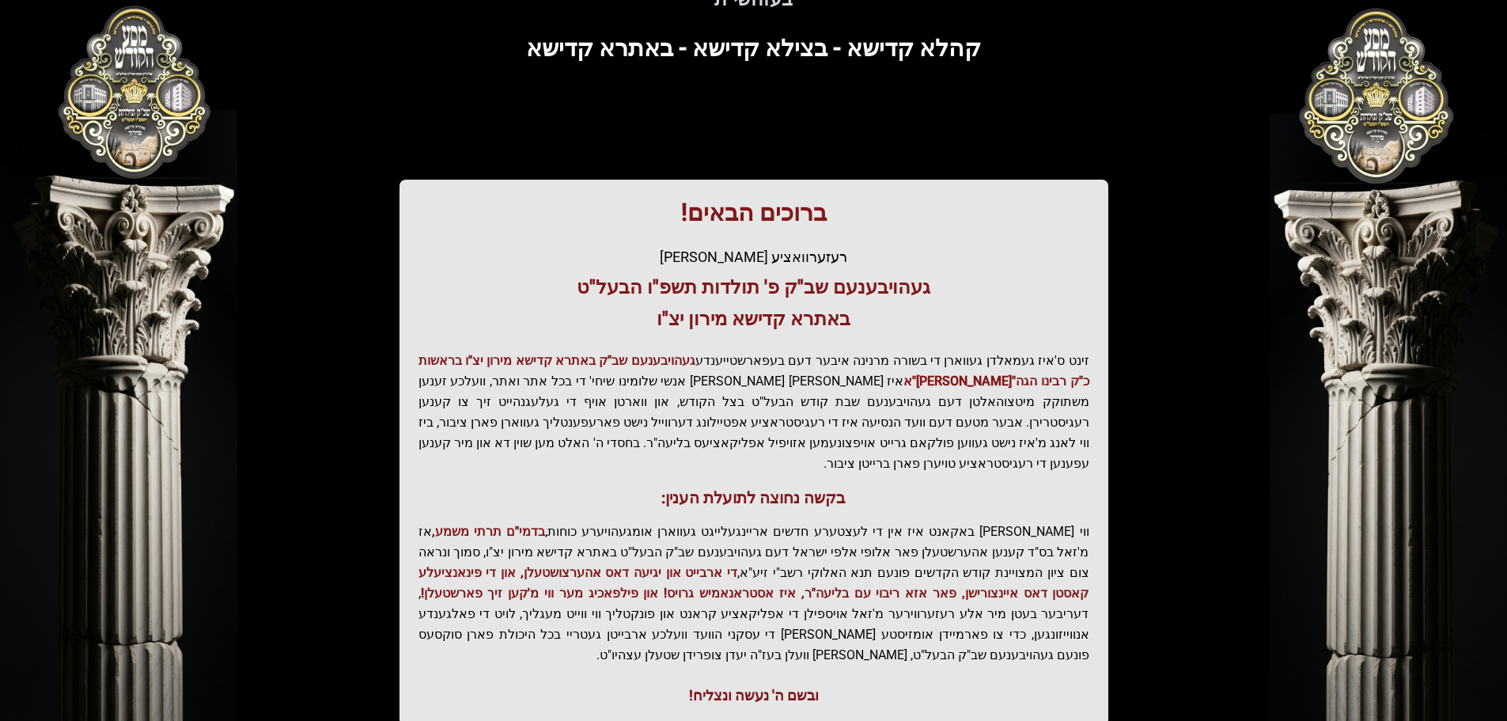
scroll to position [195, 0]
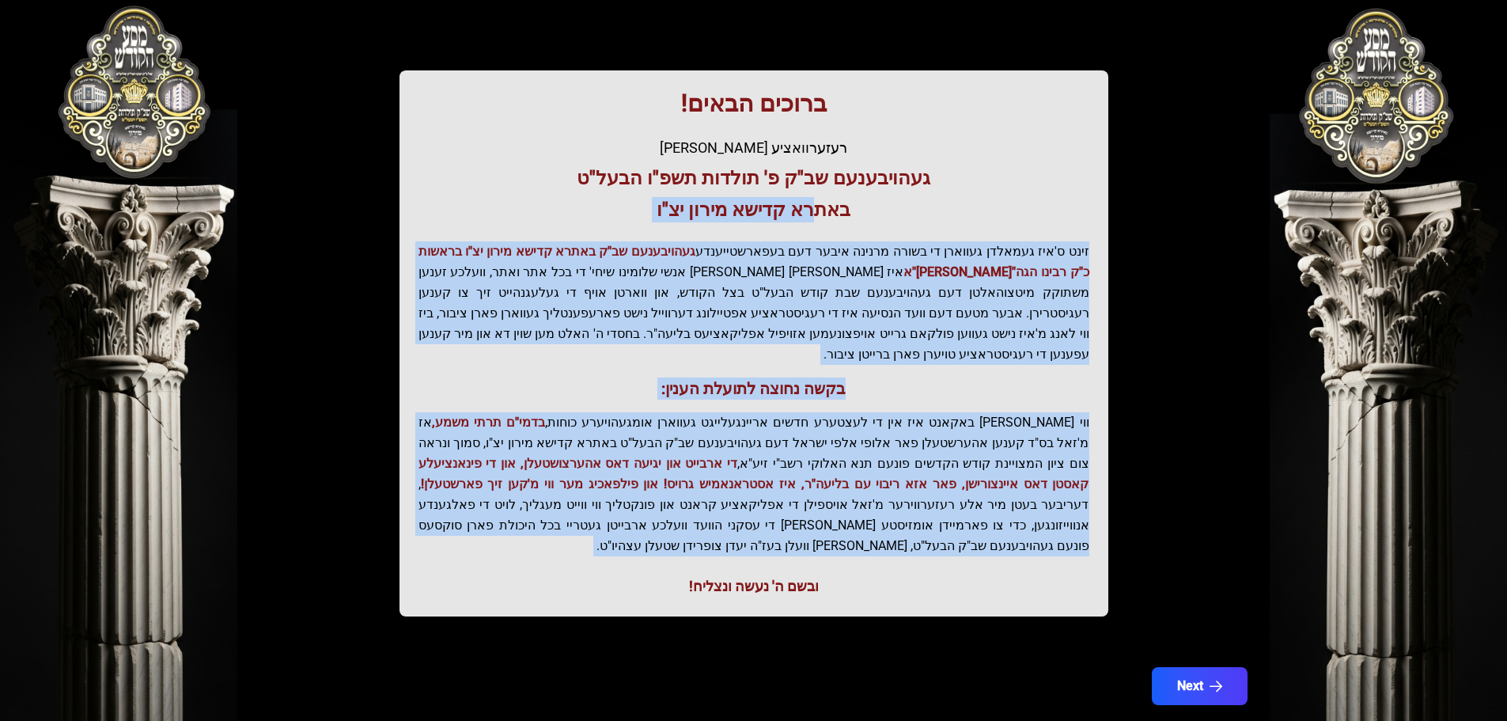
drag, startPoint x: 844, startPoint y: 564, endPoint x: 816, endPoint y: 197, distance: 368.1
click at [816, 197] on div "ברוכים הבאים! רעזערוואציע אפטיילונג פונעם געהויבענעם שב"ק פ' תולדות תשפ"ו הבעל"…" at bounding box center [753, 343] width 709 height 546
click at [810, 412] on p "ווי שוין ברייט באקאנט איז אין די לעצטערע חדשים אריינגעלייגט געווארן אומגעהויערע…" at bounding box center [753, 484] width 671 height 144
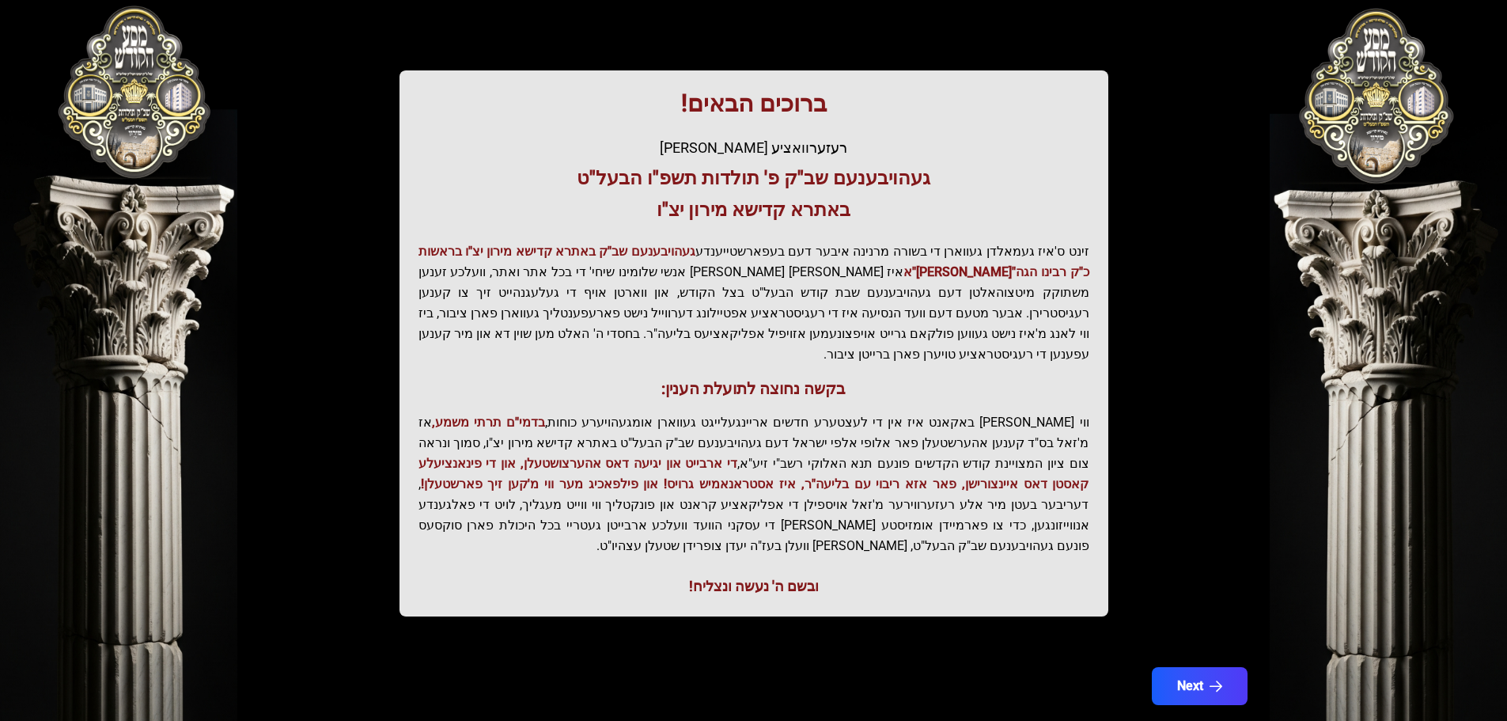
drag, startPoint x: 838, startPoint y: 98, endPoint x: 829, endPoint y: 116, distance: 20.2
click at [831, 116] on h1 "ברוכים הבאים!" at bounding box center [753, 103] width 671 height 28
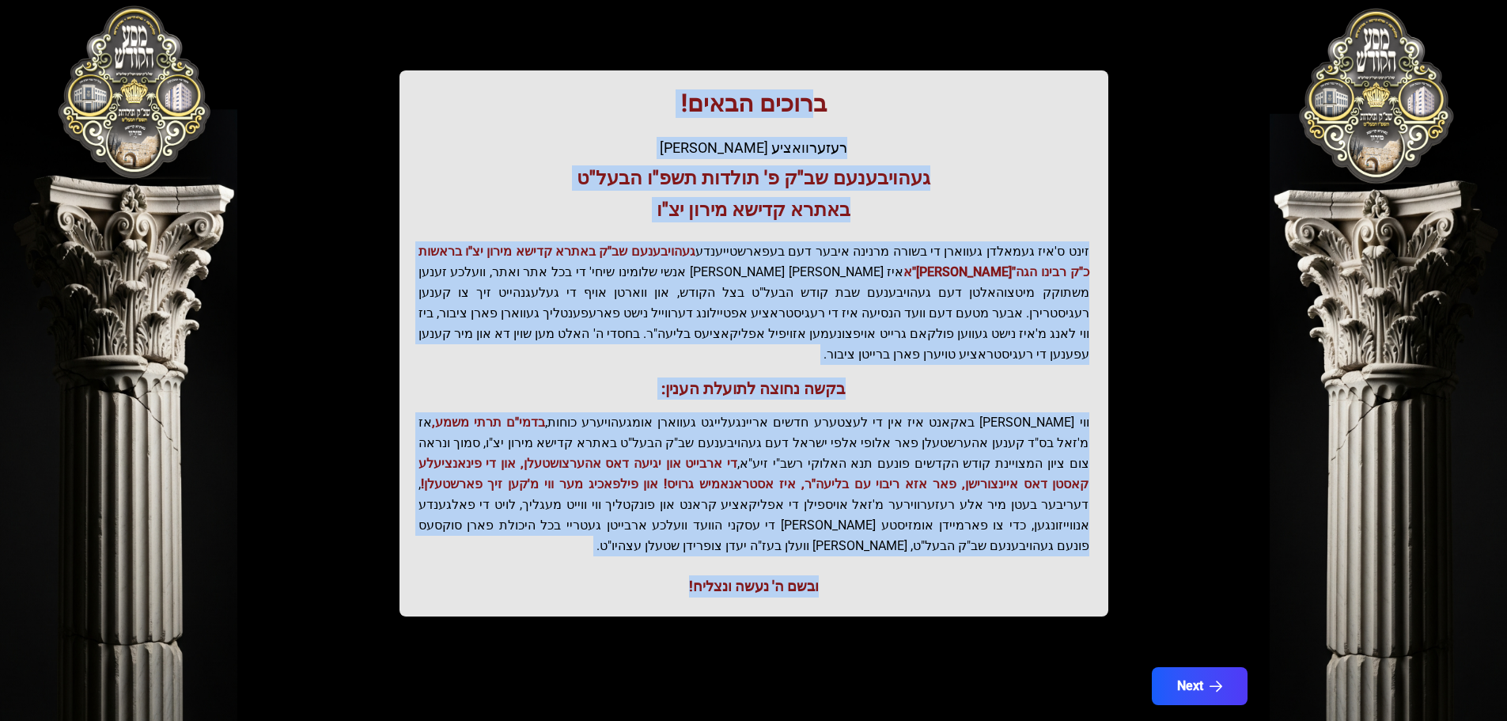
drag, startPoint x: 813, startPoint y: 102, endPoint x: 652, endPoint y: 567, distance: 492.3
click at [652, 567] on div "ברוכים הבאים! רעזערוואציע אפטיילונג פונעם געהויבענעם שב"ק פ' תולדות תשפ"ו הבעל"…" at bounding box center [753, 343] width 709 height 546
click at [648, 558] on div "ברוכים הבאים! רעזערוואציע אפטיילונג פונעם געהויבענעם שב"ק פ' תולדות תשפ"ו הבעל"…" at bounding box center [753, 343] width 709 height 546
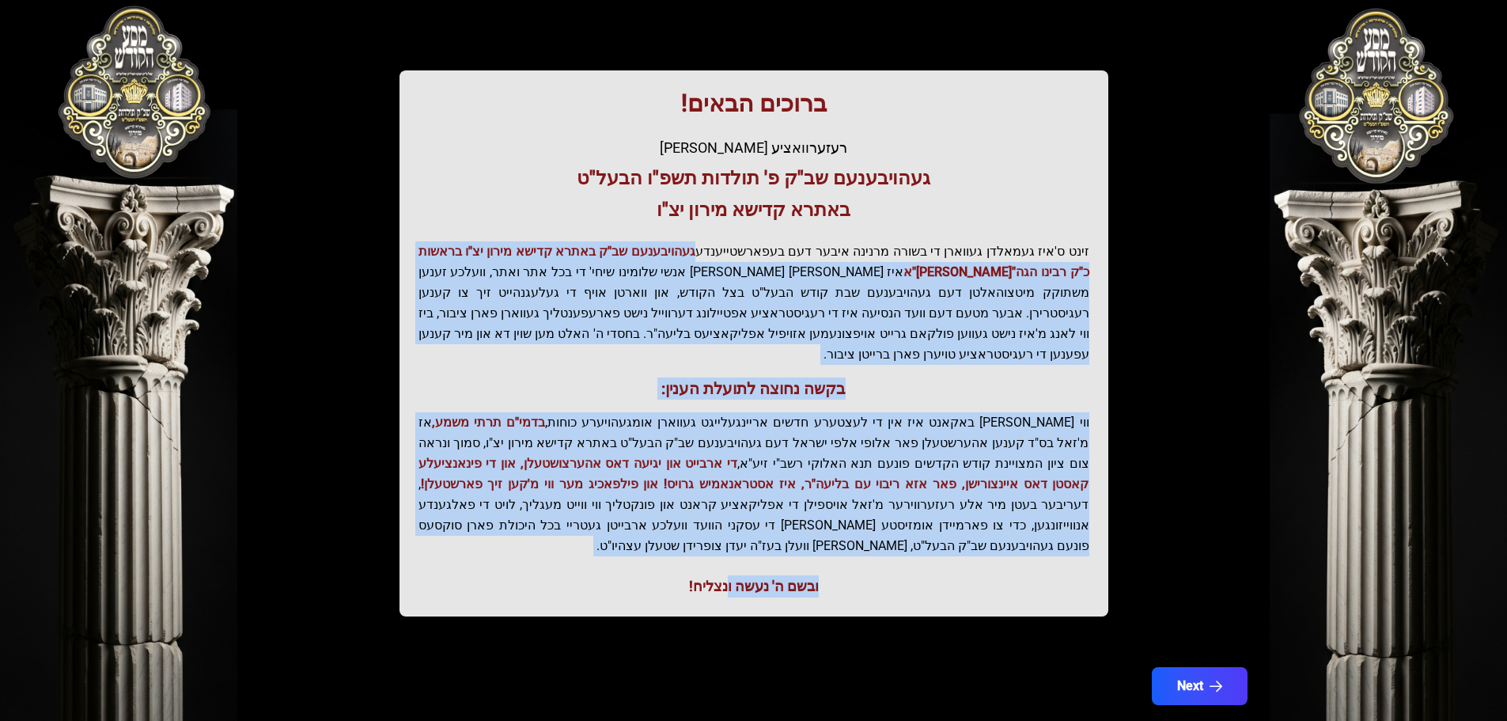
drag, startPoint x: 728, startPoint y: 557, endPoint x: 719, endPoint y: 224, distance: 333.2
click at [719, 224] on div "ברוכים הבאים! רעזערוואציע אפטיילונג פונעם געהויבענעם שב"ק פ' תולדות תשפ"ו הבעל"…" at bounding box center [753, 343] width 709 height 546
click at [699, 328] on p "זינט ס'איז געמאלדן געווארן די בשורה מרנינה איבער דעם בעפארשטייענדע געהויבענעם ש…" at bounding box center [753, 302] width 671 height 123
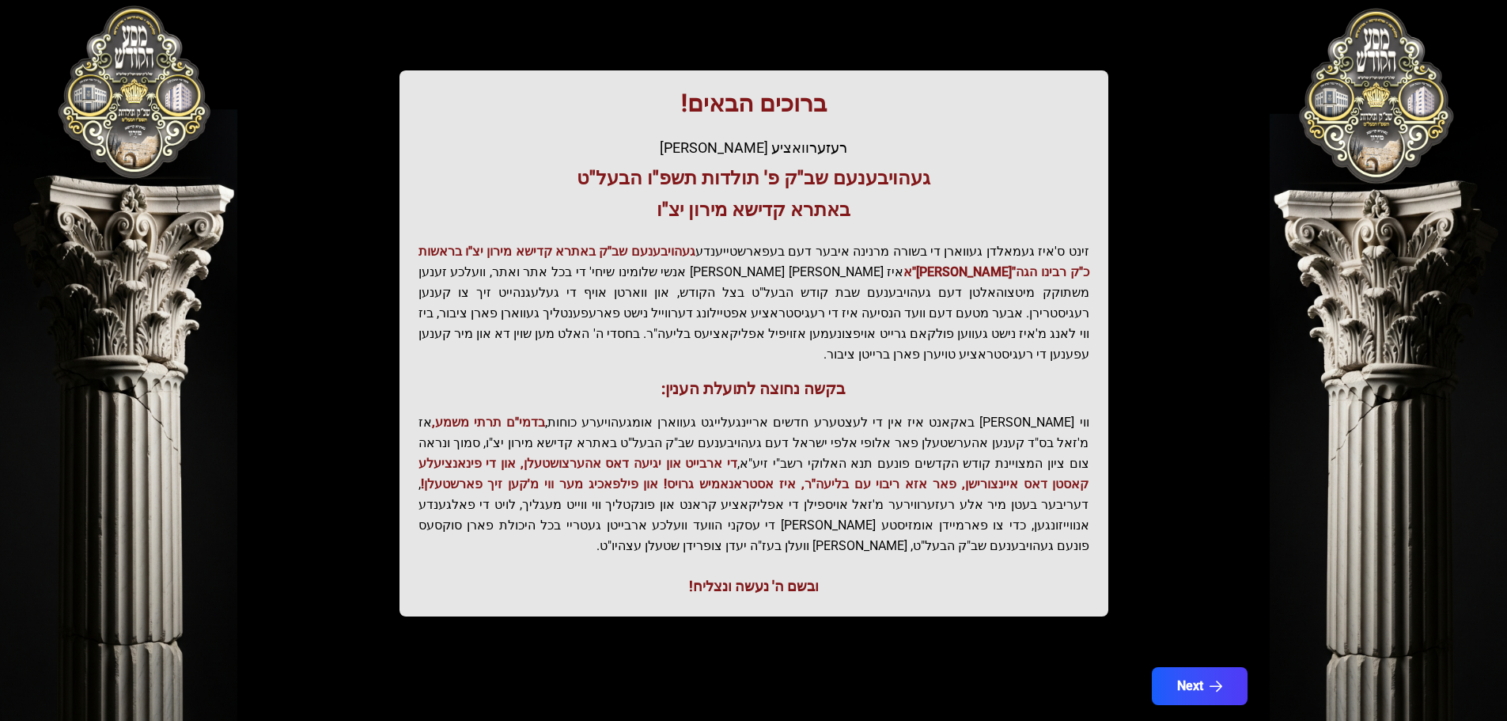
click at [747, 247] on p "זינט ס'איז געמאלדן געווארן די בשורה מרנינה איבער דעם בעפארשטייענדע געהויבענעם ש…" at bounding box center [753, 302] width 671 height 123
click at [805, 101] on h1 "ברוכים הבאים!" at bounding box center [753, 103] width 671 height 28
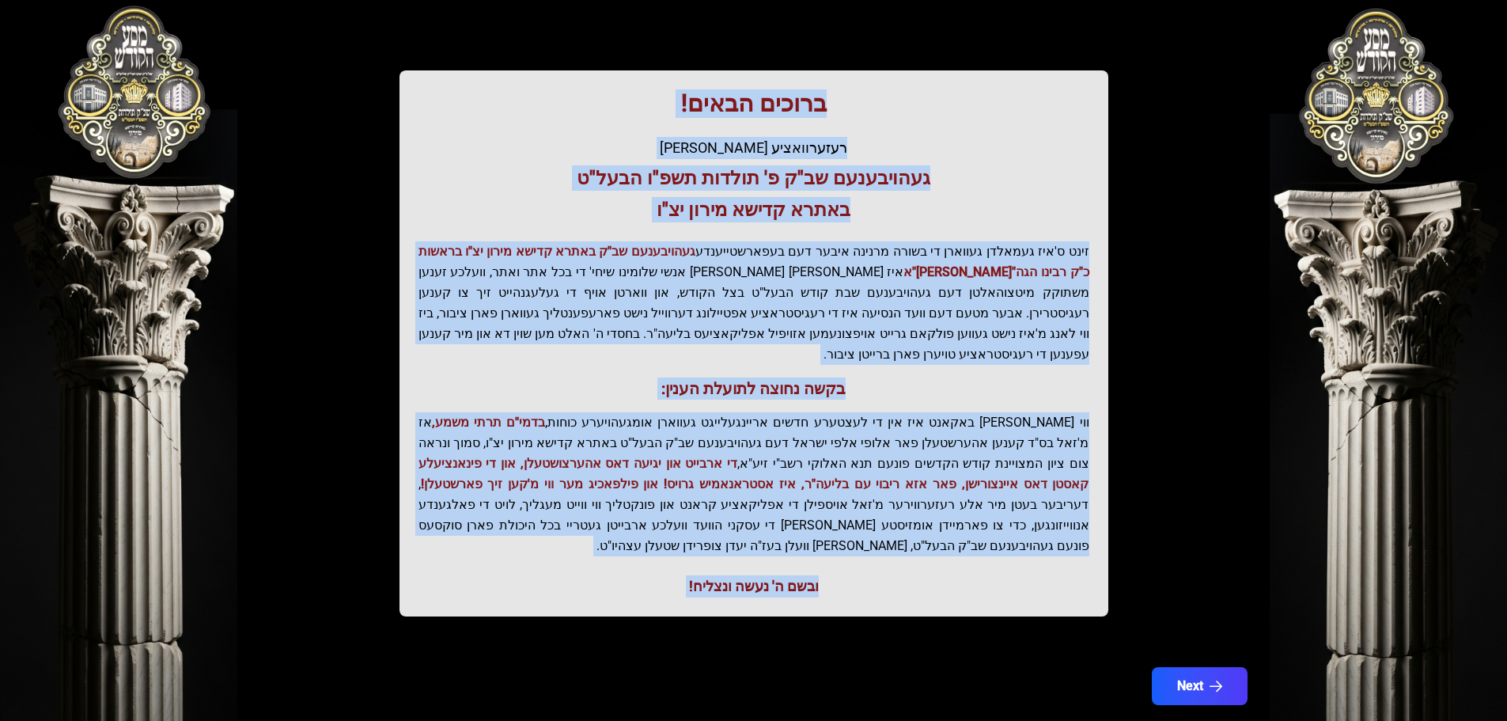
drag, startPoint x: 805, startPoint y: 101, endPoint x: 658, endPoint y: 553, distance: 474.8
click at [658, 553] on div "ברוכים הבאים! רעזערוואציע אפטיילונג פונעם געהויבענעם שב"ק פ' תולדות תשפ"ו הבעל"…" at bounding box center [753, 343] width 709 height 546
click at [657, 575] on div "ובשם ה' נעשה ונצליח!" at bounding box center [753, 586] width 671 height 22
